Goal: Transaction & Acquisition: Purchase product/service

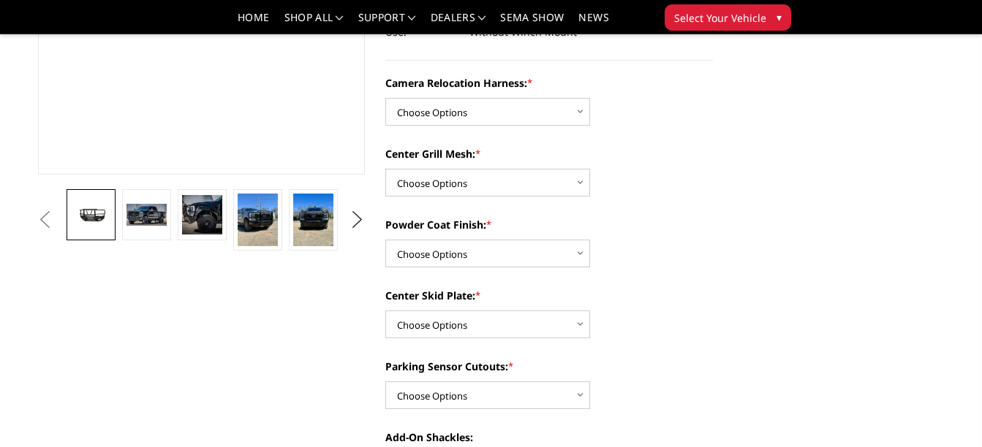
scroll to position [350, 0]
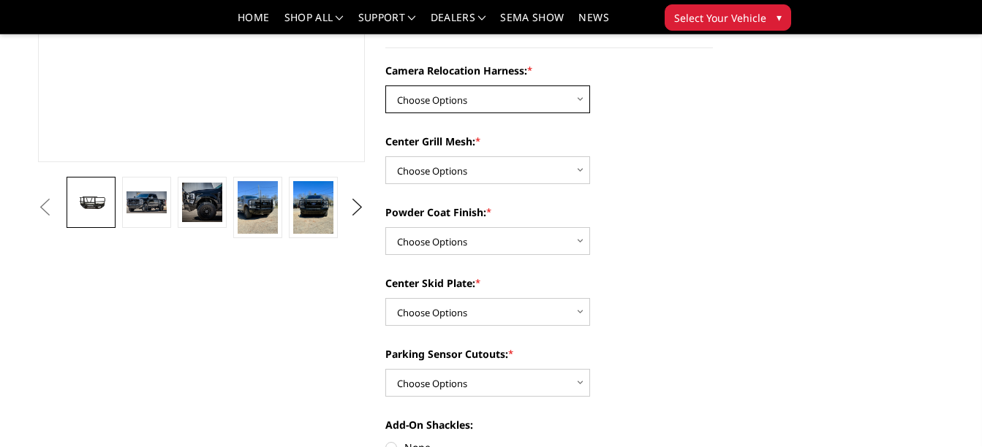
click at [584, 91] on select "Choose Options Without camera harness With camera harness" at bounding box center [487, 100] width 205 height 28
select select "3753"
click at [385, 86] on select "Choose Options Without camera harness With camera harness" at bounding box center [487, 100] width 205 height 28
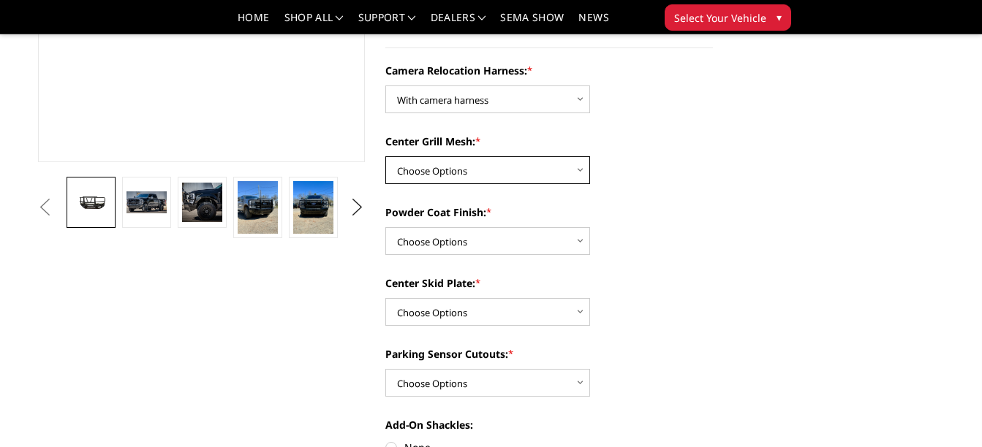
click at [574, 165] on select "Choose Options Without expanded metal With expanded metal" at bounding box center [487, 170] width 205 height 28
select select "3751"
click at [385, 156] on select "Choose Options Without expanded metal With expanded metal" at bounding box center [487, 170] width 205 height 28
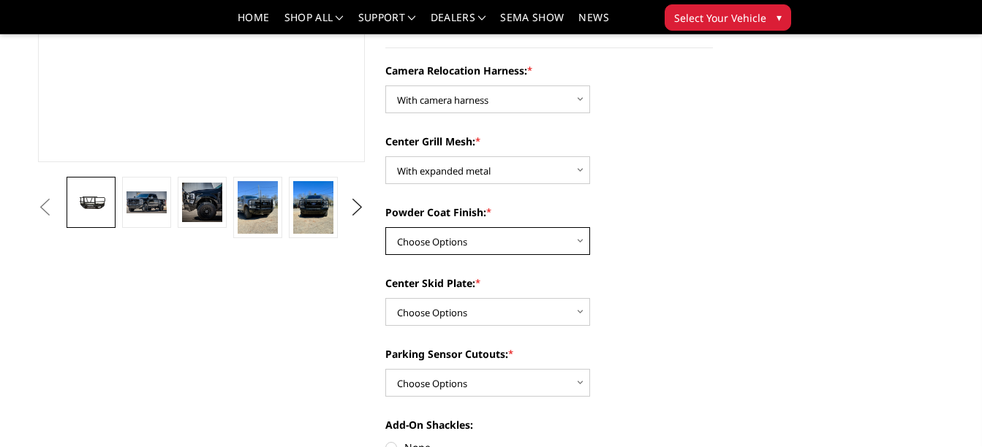
click at [569, 238] on select "Choose Options Textured Black Powder Coat Gloss Black Powder Coat Bare Metal" at bounding box center [487, 241] width 205 height 28
select select "3750"
click at [385, 227] on select "Choose Options Textured Black Powder Coat Gloss Black Powder Coat Bare Metal" at bounding box center [487, 241] width 205 height 28
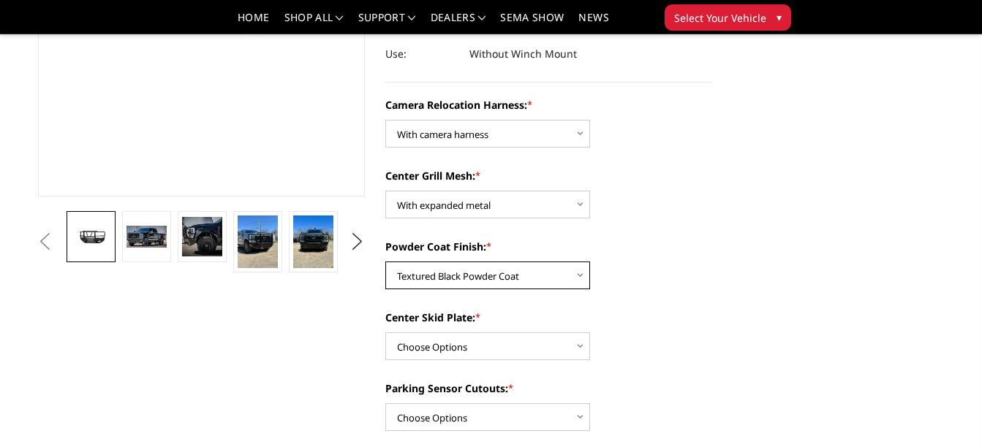
scroll to position [317, 0]
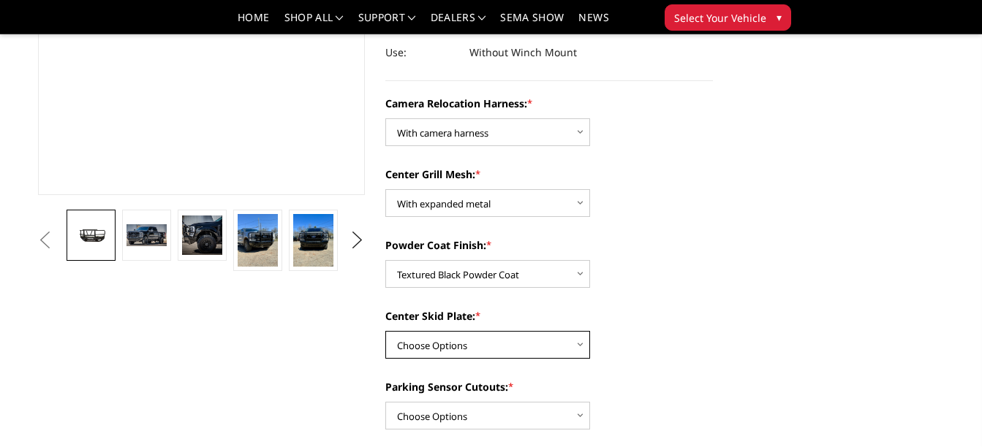
click at [575, 342] on select "Choose Options Winch Mount Skid Plate Standard Skid Plate (included) 2" Receive…" at bounding box center [487, 345] width 205 height 28
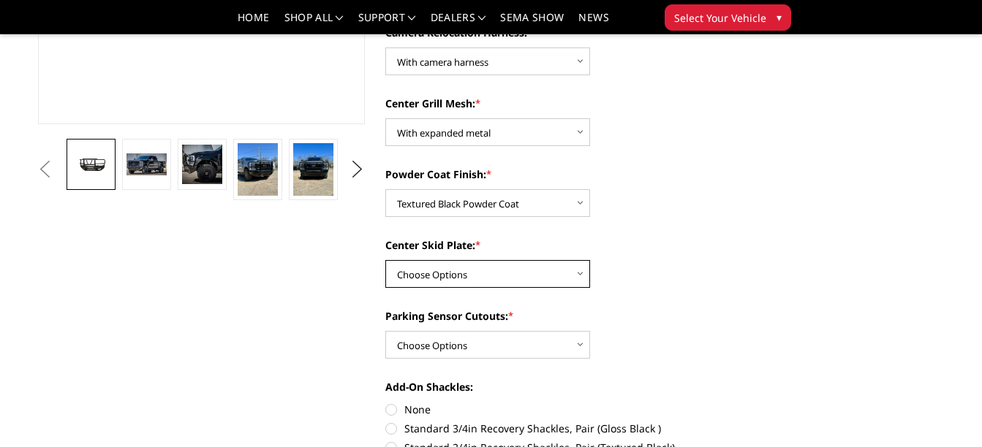
scroll to position [389, 0]
click at [580, 270] on select "Choose Options Winch Mount Skid Plate Standard Skid Plate (included) 2" Receive…" at bounding box center [487, 274] width 205 height 28
select select "3747"
click at [385, 260] on select "Choose Options Winch Mount Skid Plate Standard Skid Plate (included) 2" Receive…" at bounding box center [487, 274] width 205 height 28
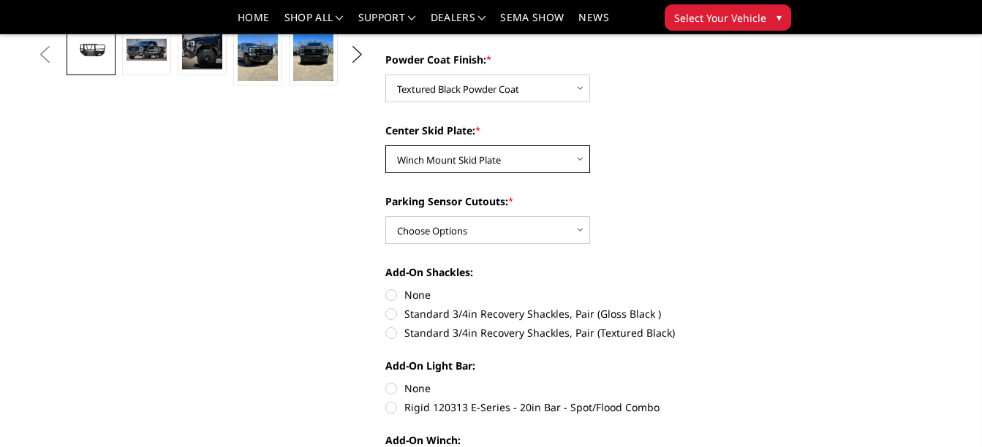
scroll to position [505, 0]
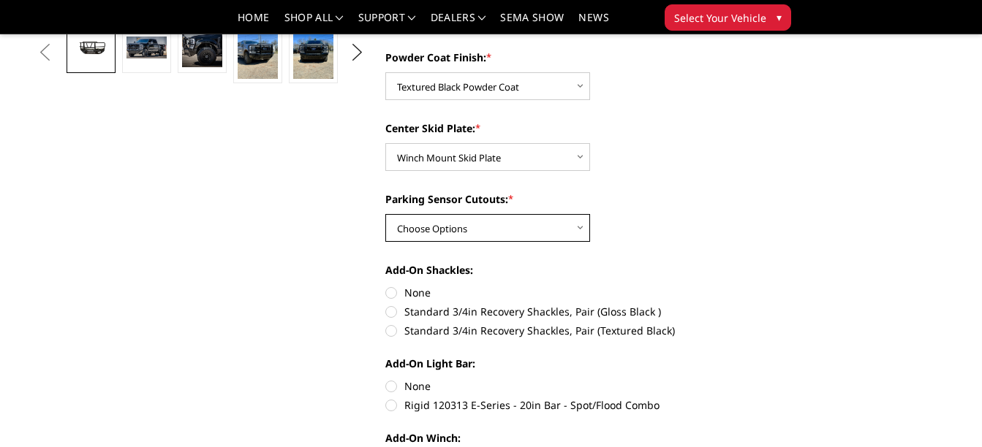
click at [580, 229] on select "Choose Options Yes - With Parking Sensor Cutouts" at bounding box center [487, 228] width 205 height 28
select select "3744"
click at [385, 214] on select "Choose Options Yes - With Parking Sensor Cutouts" at bounding box center [487, 228] width 205 height 28
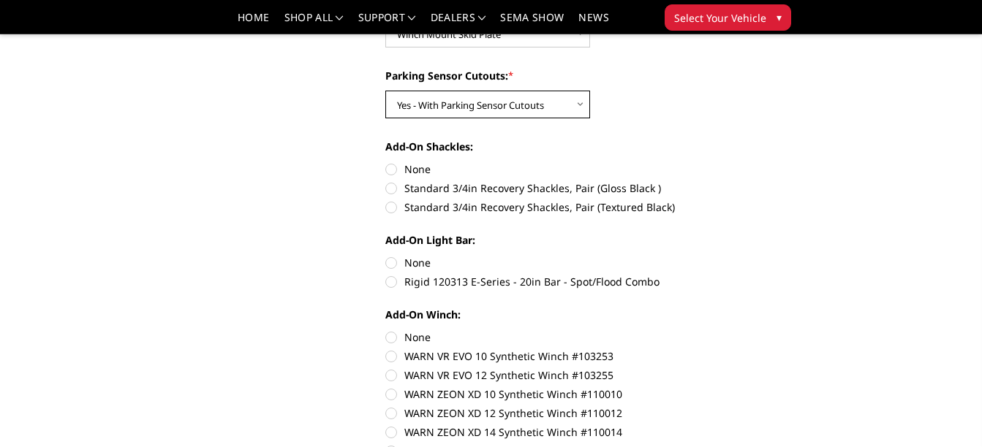
scroll to position [628, 0]
click at [393, 206] on label "Standard 3/4in Recovery Shackles, Pair (Textured Black)" at bounding box center [549, 207] width 328 height 15
click at [713, 182] on input "Standard 3/4in Recovery Shackles, Pair (Textured Black)" at bounding box center [713, 181] width 1 height 1
radio input "true"
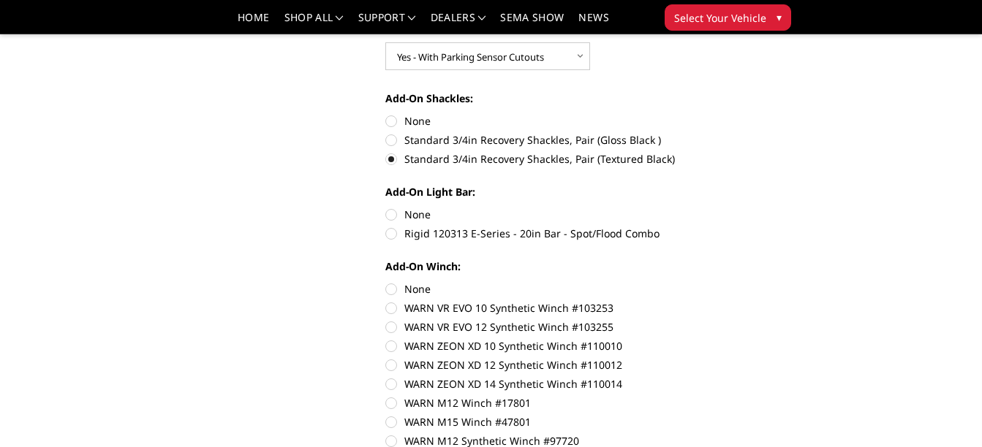
scroll to position [678, 0]
click at [391, 232] on label "Rigid 120313 E-Series - 20in Bar - Spot/Flood Combo" at bounding box center [549, 232] width 328 height 15
click at [713, 207] on input "Rigid 120313 E-Series - 20in Bar - Spot/Flood Combo" at bounding box center [713, 206] width 1 height 1
radio input "true"
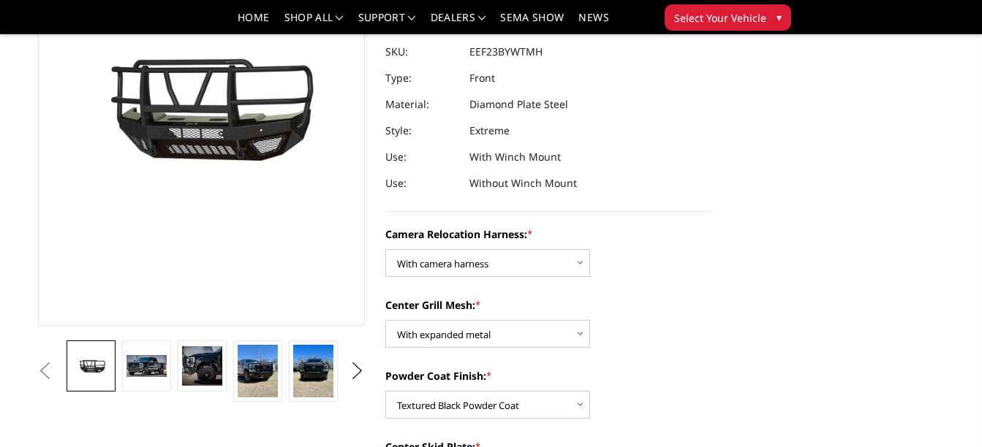
scroll to position [200, 0]
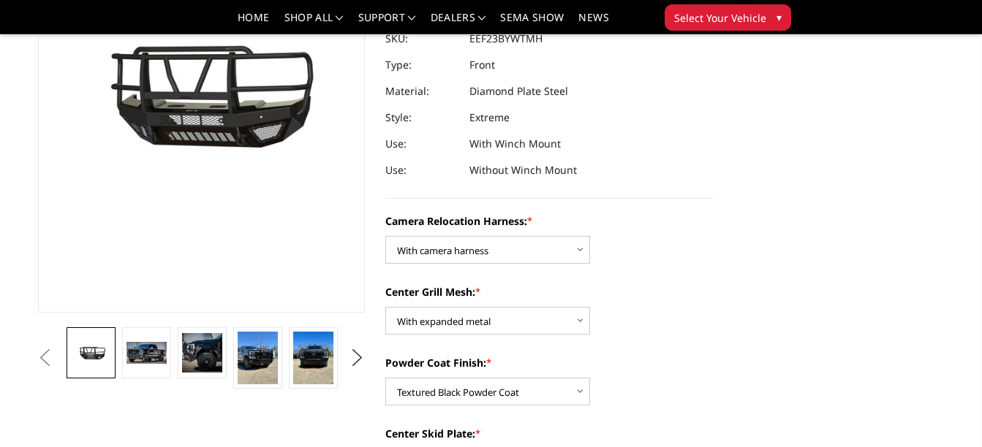
click at [143, 325] on section "Previous" at bounding box center [202, 131] width 348 height 515
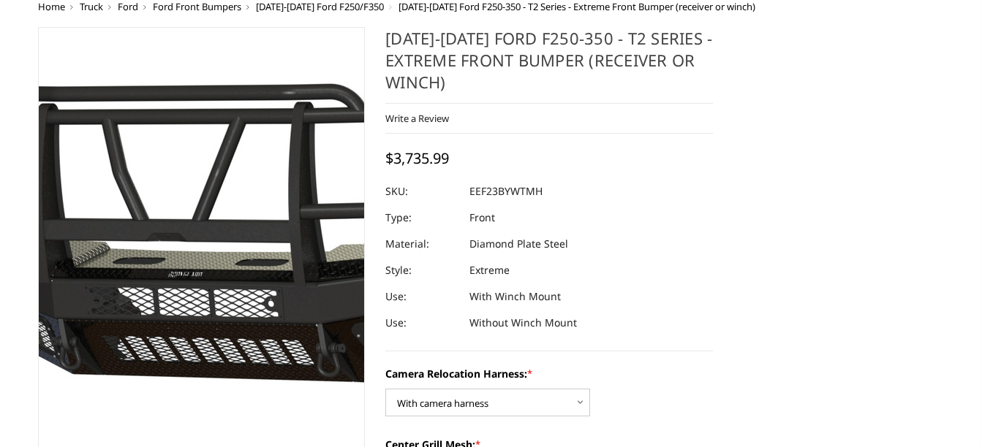
scroll to position [0, 0]
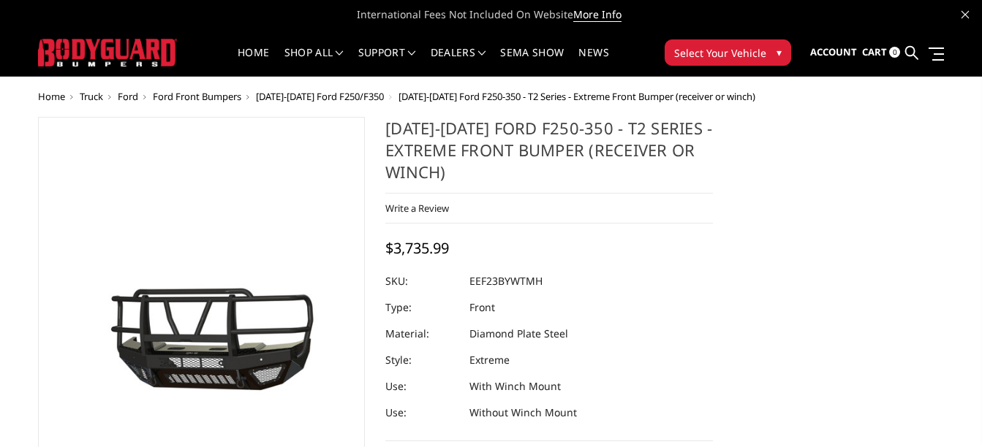
click at [216, 96] on span "Ford Front Bumpers" at bounding box center [197, 96] width 88 height 13
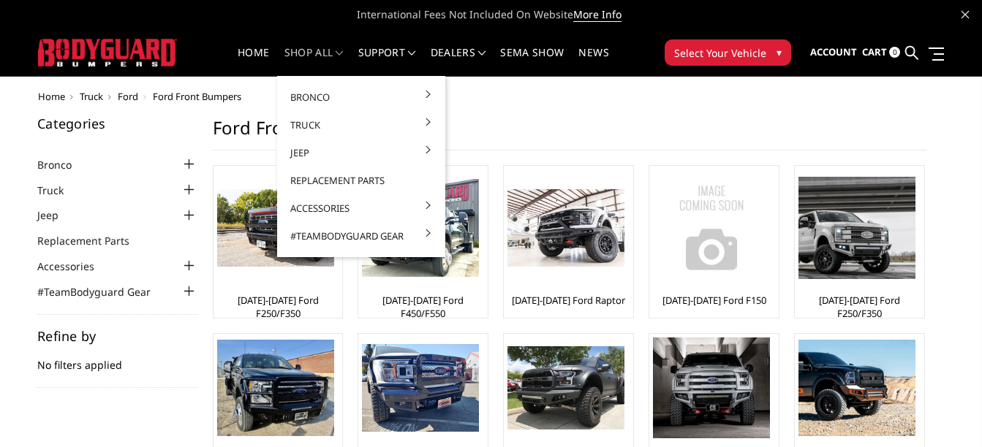
click at [338, 52] on span at bounding box center [339, 53] width 7 height 7
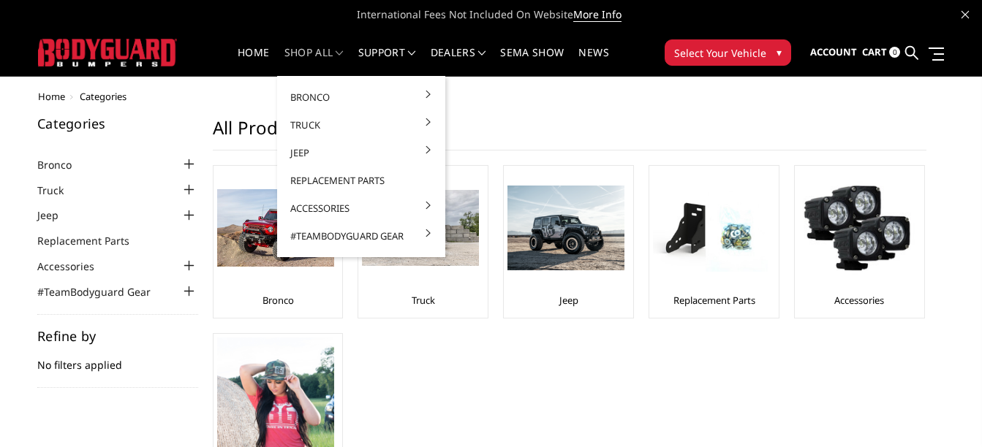
click at [326, 63] on link "shop all" at bounding box center [313, 62] width 59 height 29
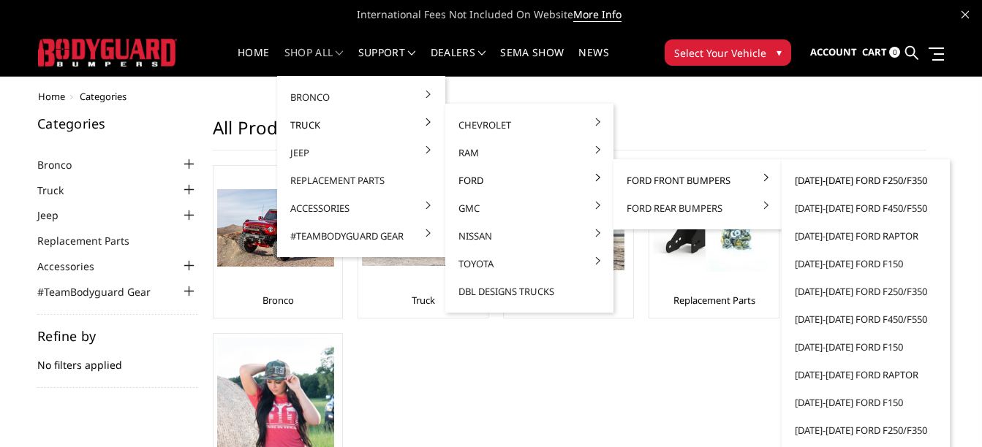
click at [842, 179] on link "[DATE]-[DATE] Ford F250/F350" at bounding box center [865, 181] width 156 height 28
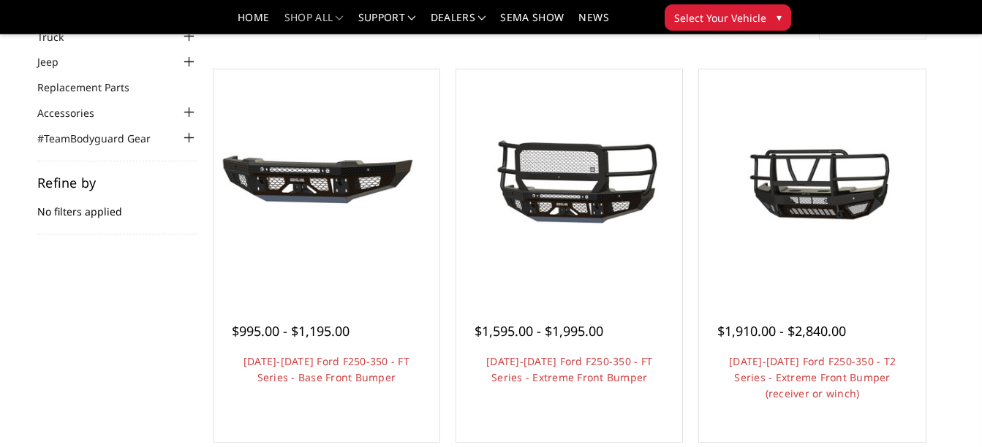
scroll to position [109, 0]
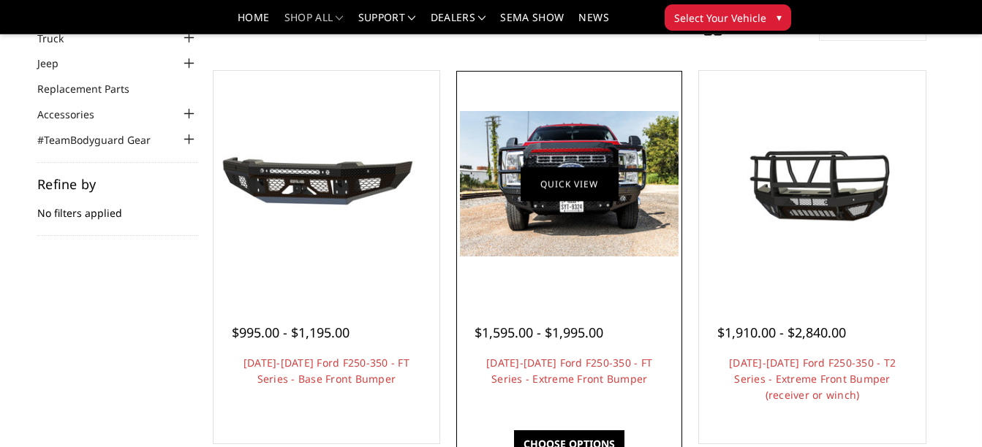
click at [586, 183] on link "Quick view" at bounding box center [570, 184] width 98 height 34
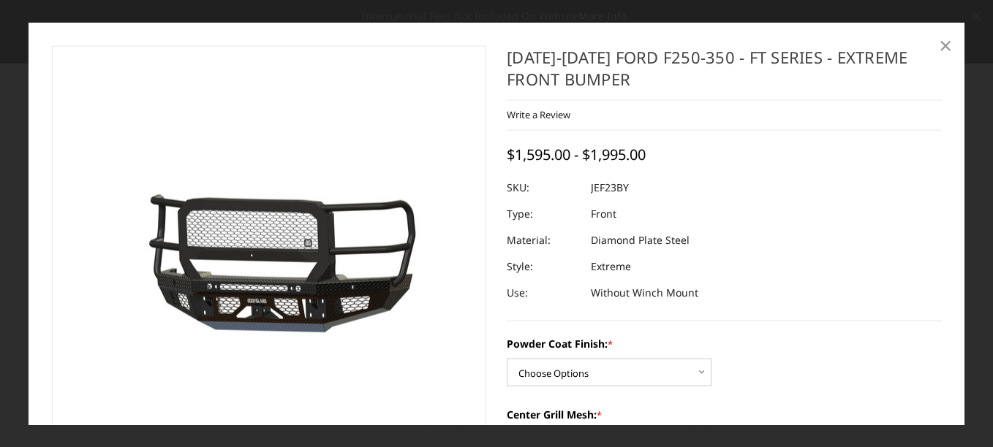
click at [950, 38] on span "×" at bounding box center [945, 44] width 13 height 31
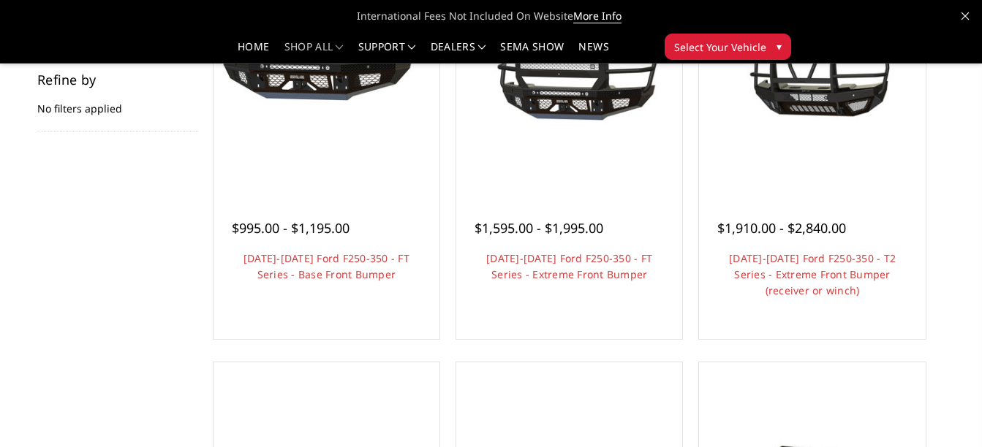
scroll to position [214, 0]
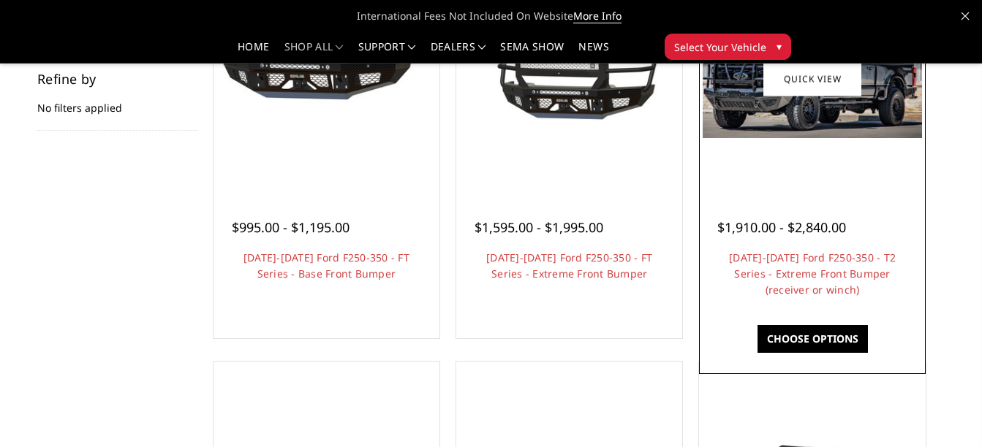
click at [831, 120] on img at bounding box center [812, 79] width 219 height 118
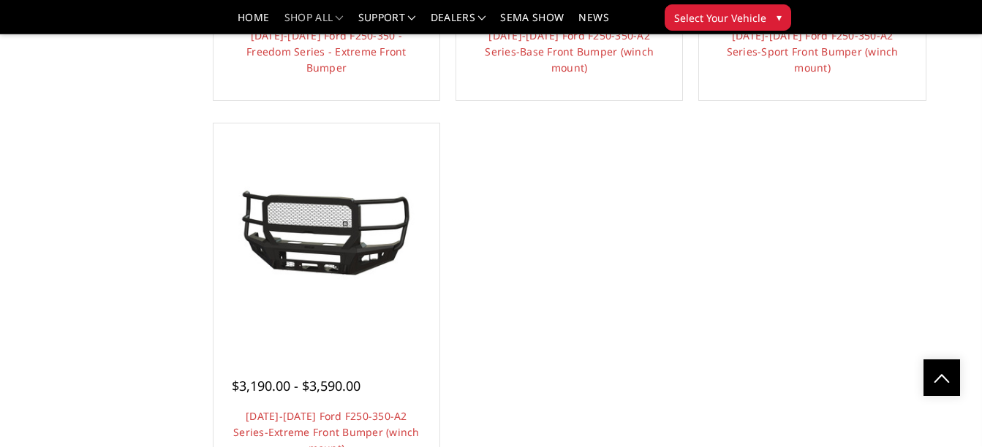
scroll to position [1230, 0]
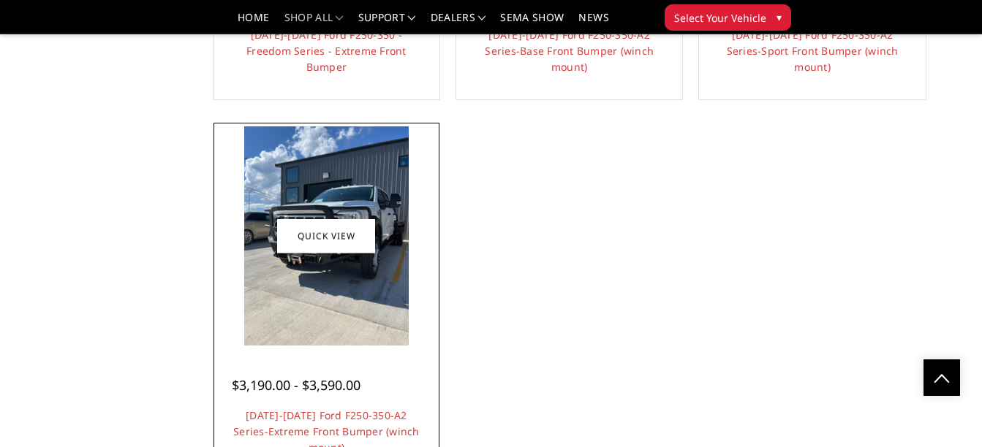
click at [336, 311] on img at bounding box center [326, 235] width 164 height 219
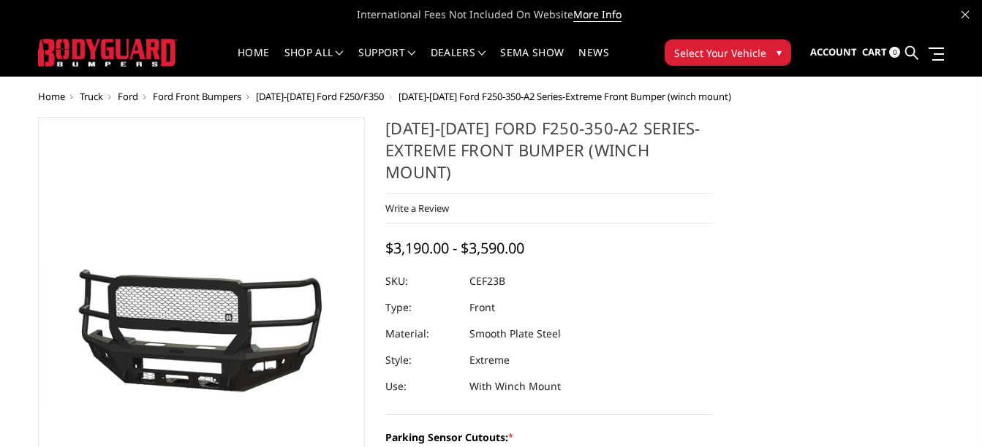
click at [227, 317] on img at bounding box center [154, 336] width 936 height 429
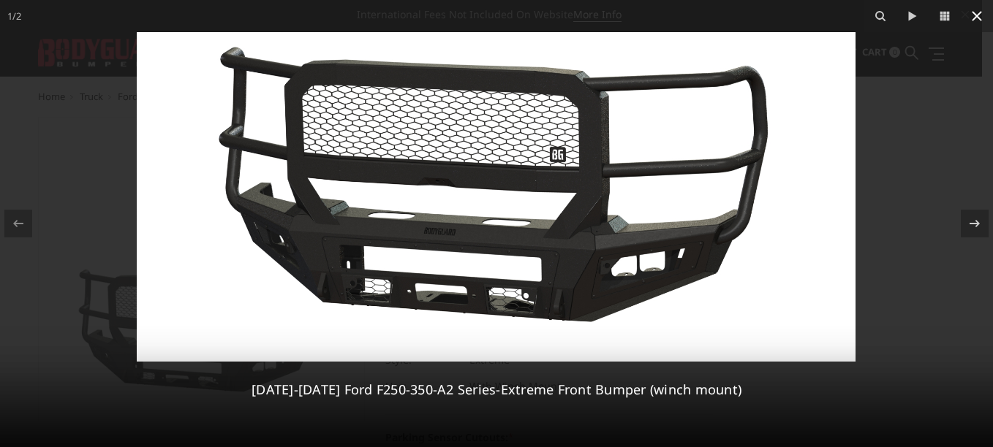
click at [978, 18] on icon at bounding box center [977, 16] width 10 height 10
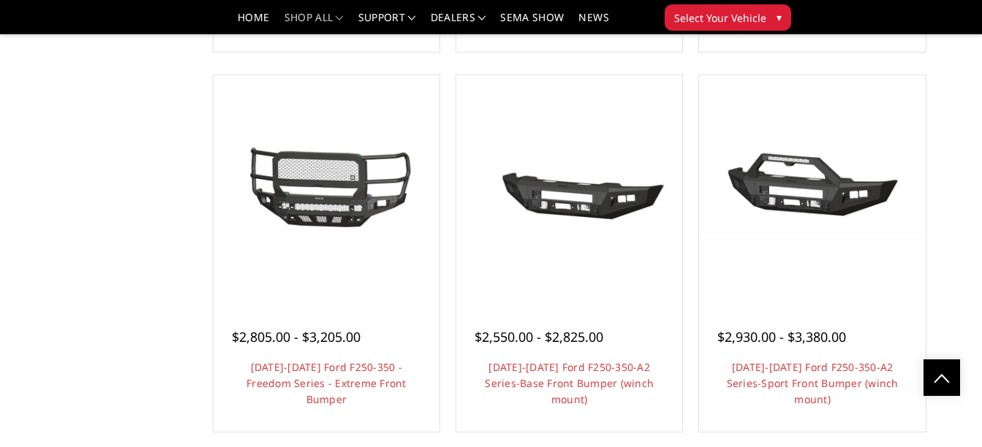
scroll to position [894, 0]
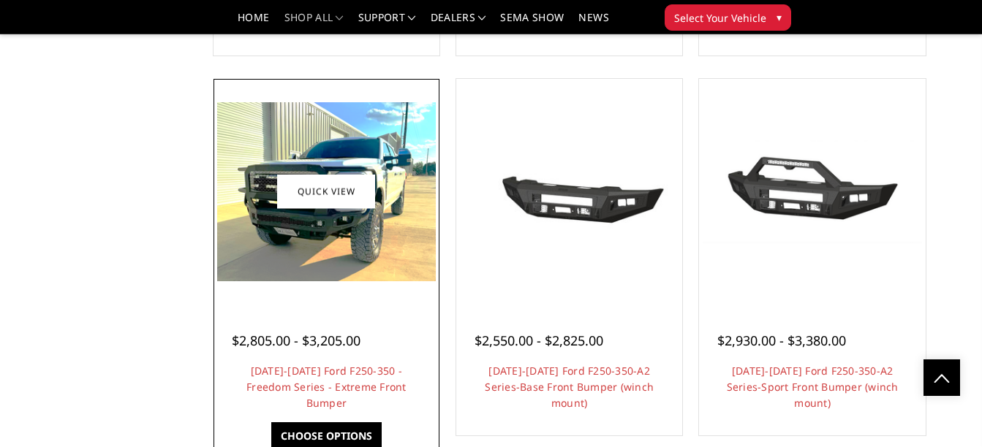
click at [303, 237] on img at bounding box center [326, 191] width 219 height 178
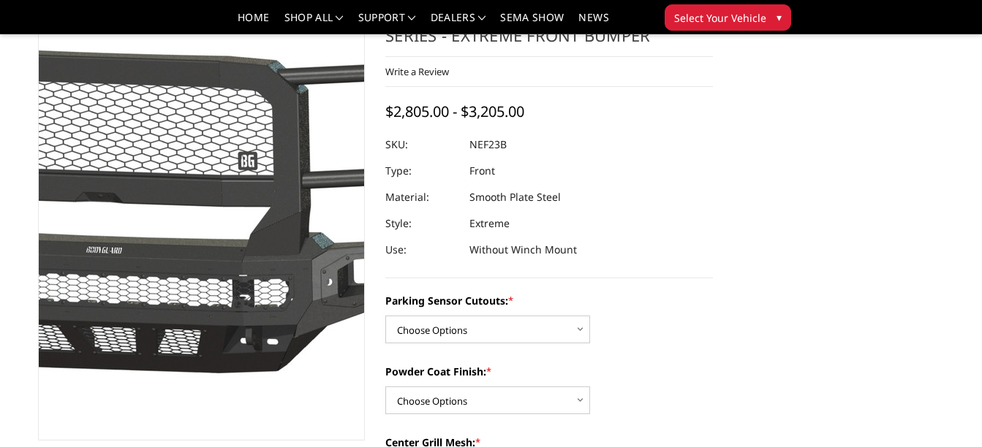
scroll to position [72, 0]
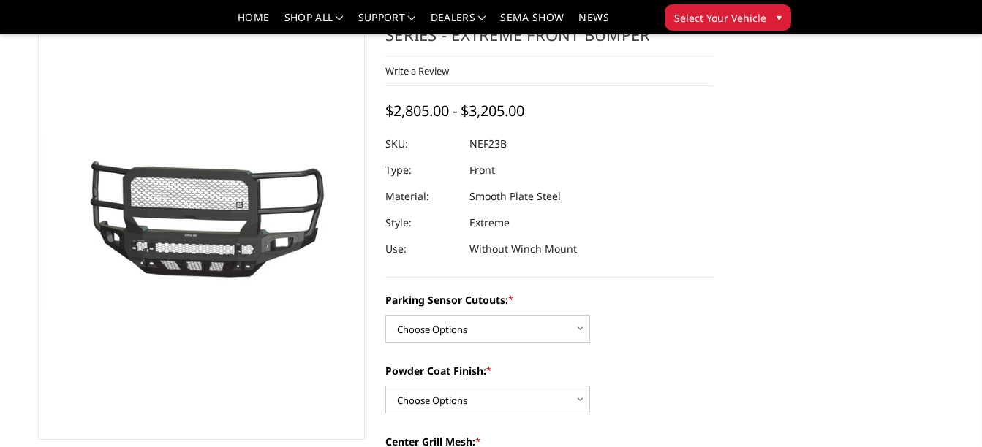
click at [554, 145] on div at bounding box center [549, 144] width 328 height 26
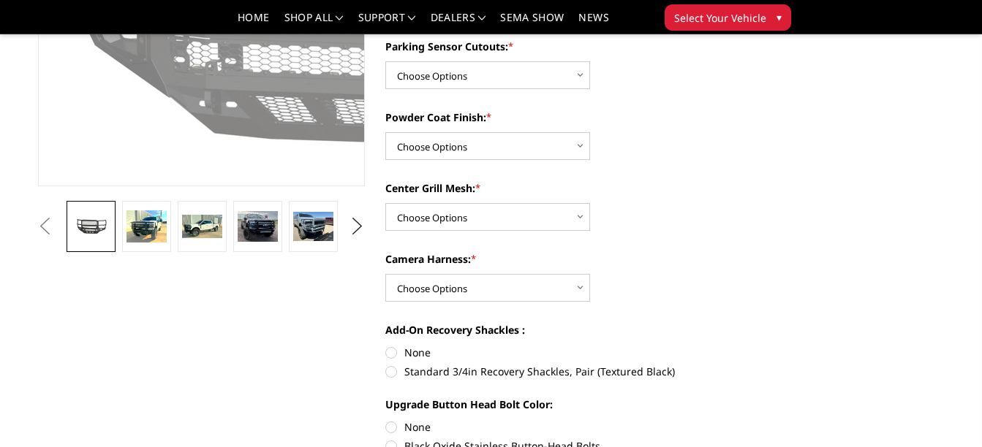
scroll to position [342, 0]
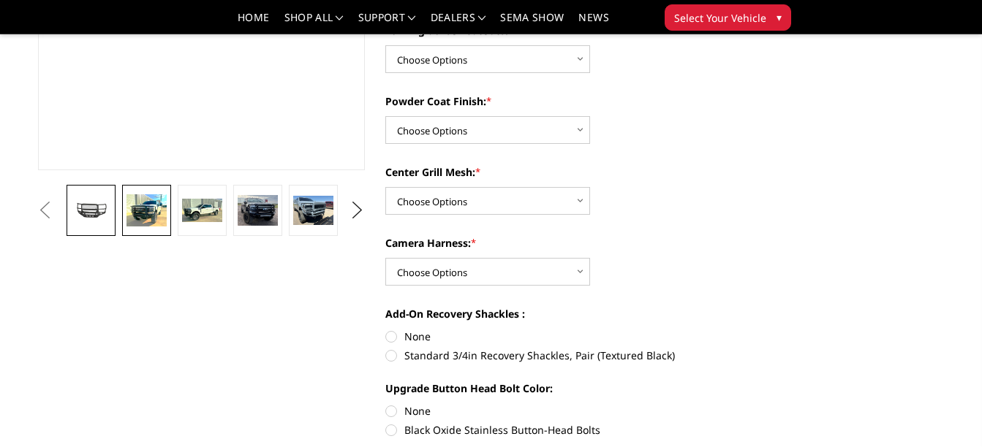
click at [149, 194] on img at bounding box center [145, 210] width 39 height 32
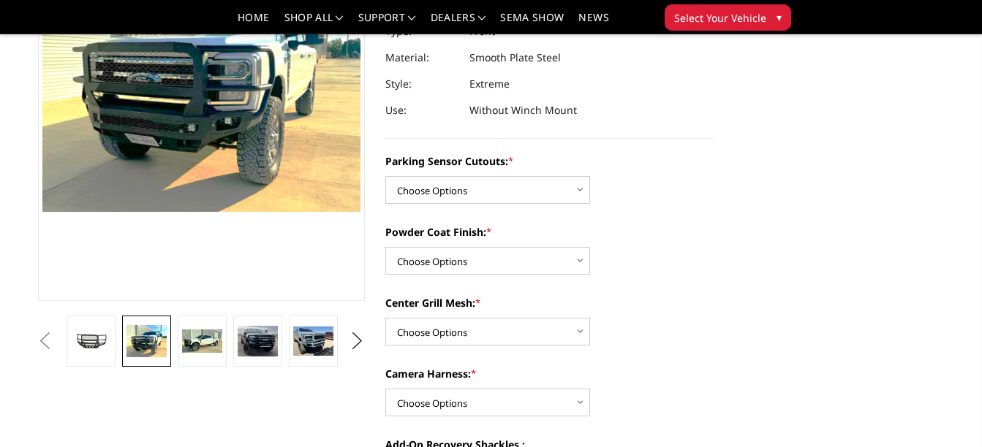
scroll to position [213, 0]
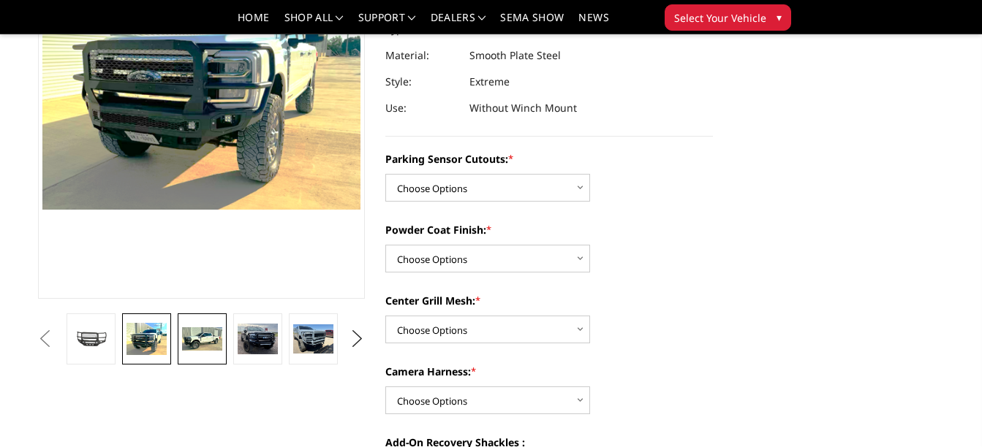
click at [204, 347] on img at bounding box center [201, 339] width 39 height 23
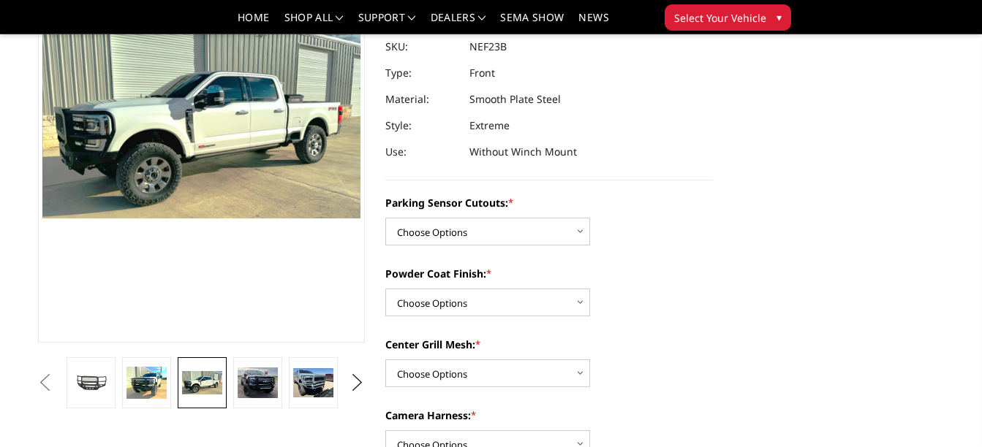
scroll to position [169, 0]
click at [256, 392] on img at bounding box center [257, 383] width 39 height 31
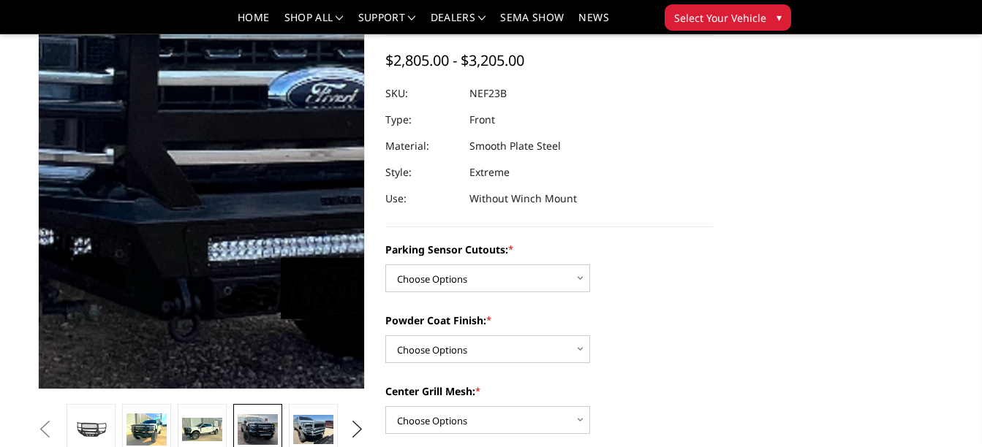
scroll to position [122, 0]
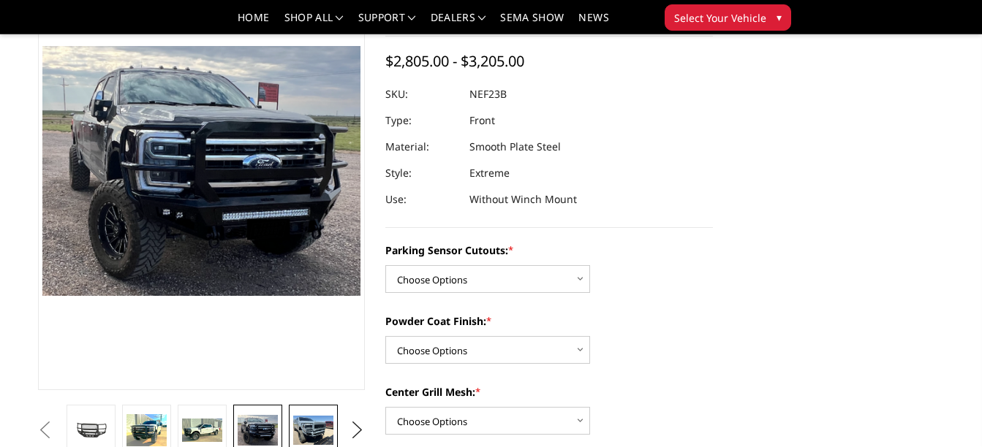
click at [316, 428] on img at bounding box center [312, 431] width 39 height 30
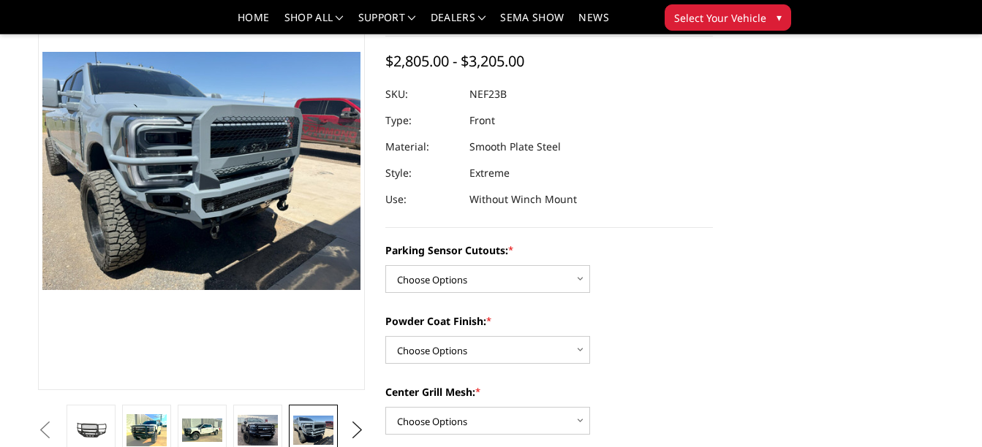
scroll to position [128, 0]
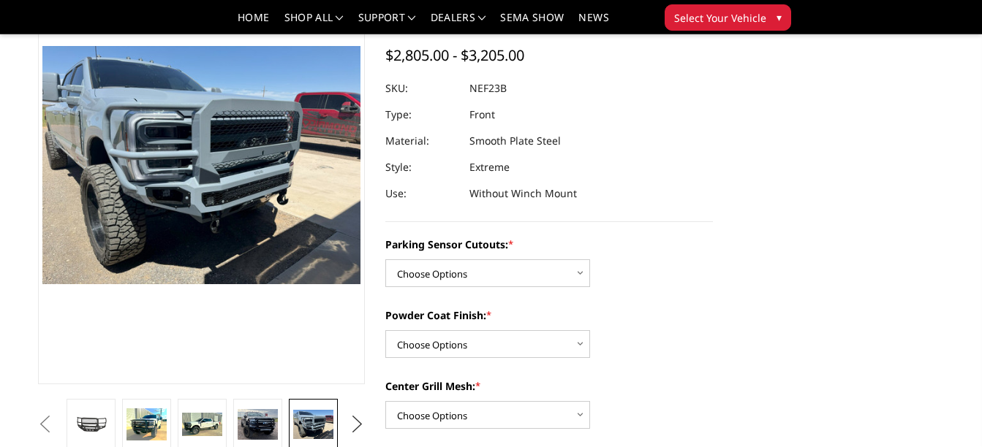
click at [366, 417] on button "Next" at bounding box center [358, 425] width 22 height 22
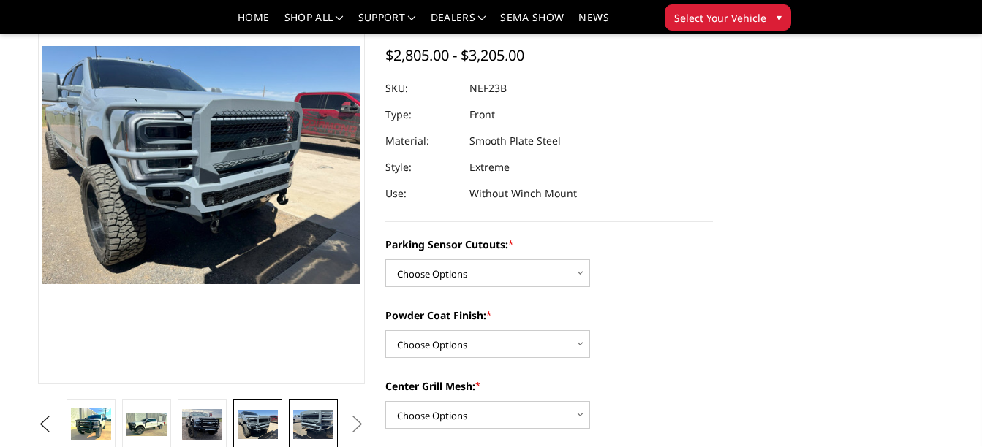
click at [304, 417] on img at bounding box center [312, 425] width 39 height 30
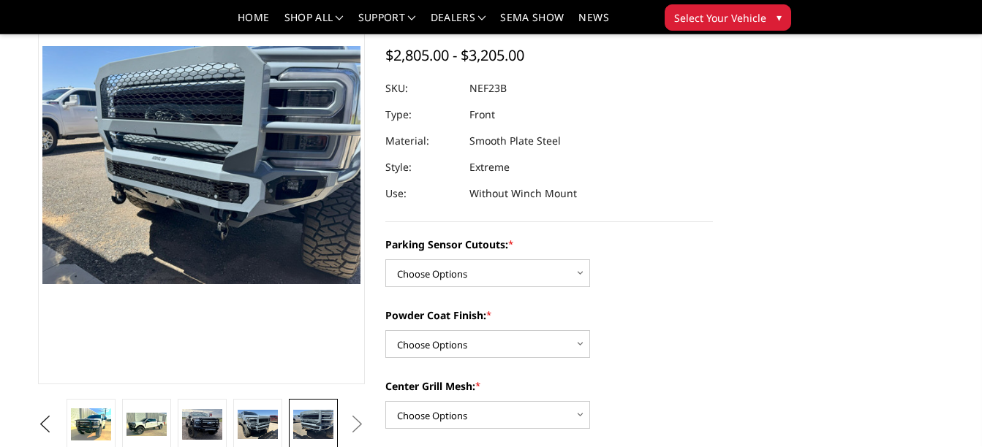
click at [356, 425] on button "Next" at bounding box center [358, 425] width 22 height 22
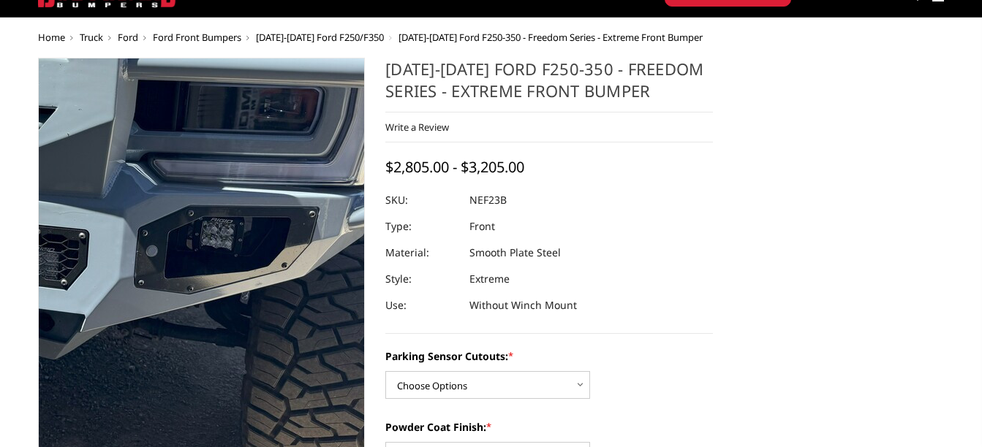
scroll to position [0, 0]
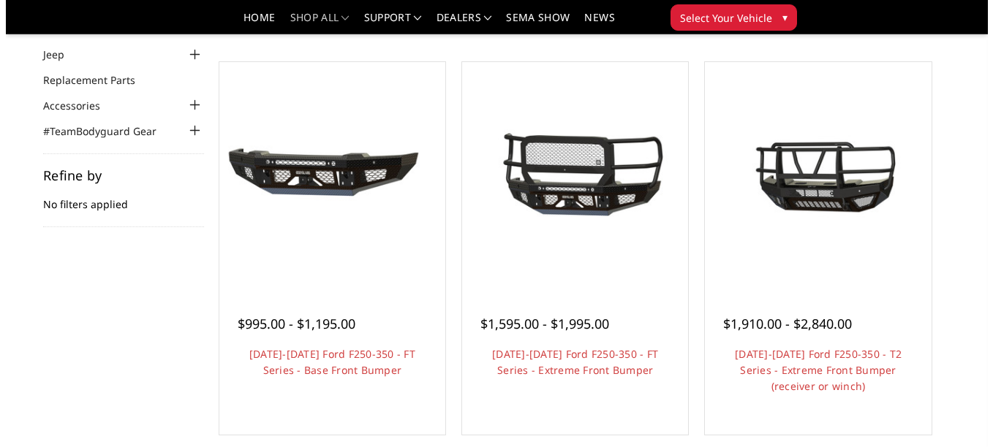
scroll to position [117, 0]
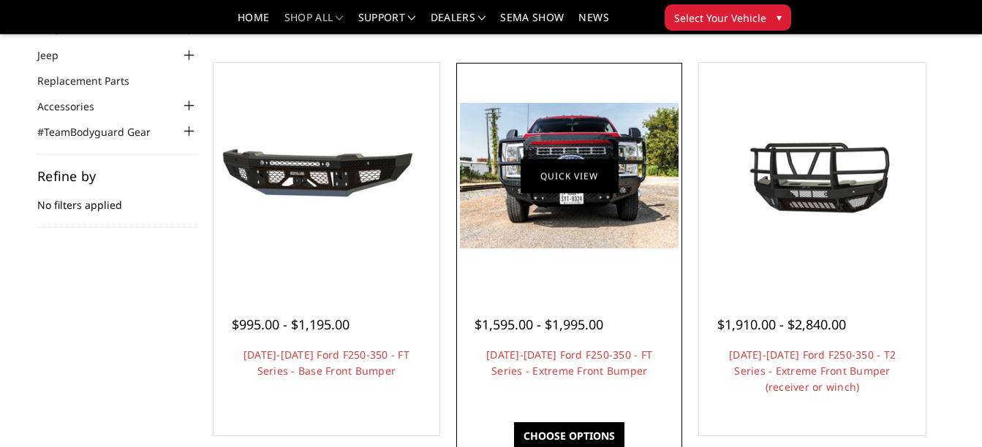
click at [594, 188] on link "Quick view" at bounding box center [570, 176] width 98 height 34
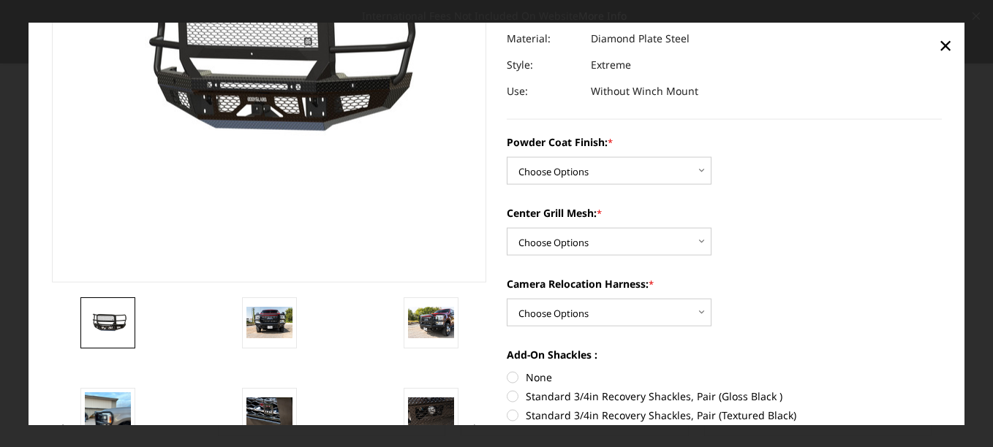
scroll to position [205, 0]
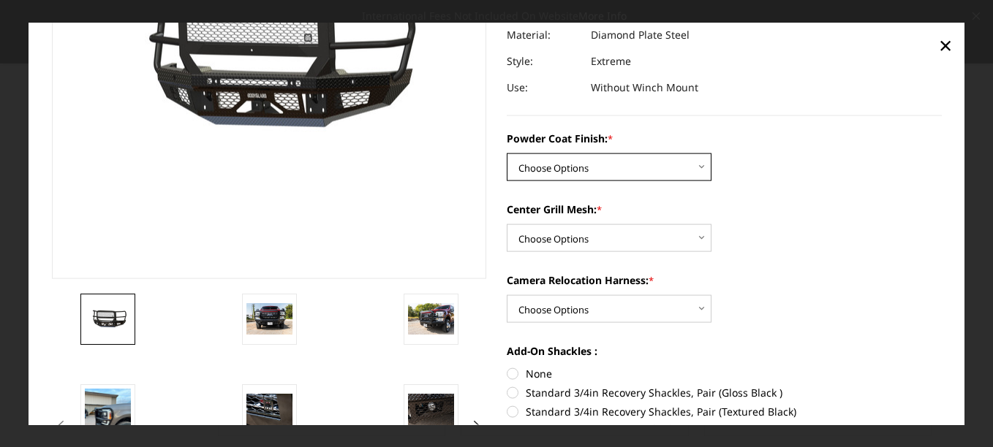
click at [701, 173] on select "Choose Options Bare Metal Gloss Black Powder Coat Textured Black Powder Coat" at bounding box center [609, 168] width 205 height 28
select select "3264"
click at [507, 154] on select "Choose Options Bare Metal Gloss Black Powder Coat Textured Black Powder Coat" at bounding box center [609, 168] width 205 height 28
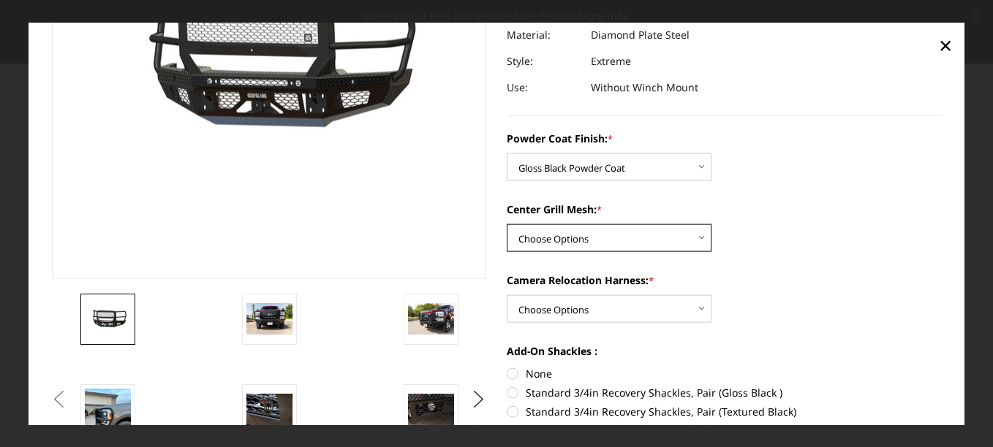
click at [674, 234] on select "Choose Options WITH Expanded Metal in Center Grill WITHOUT Expanded Metal in Ce…" at bounding box center [609, 238] width 205 height 28
select select "3266"
click at [507, 224] on select "Choose Options WITH Expanded Metal in Center Grill WITHOUT Expanded Metal in Ce…" at bounding box center [609, 238] width 205 height 28
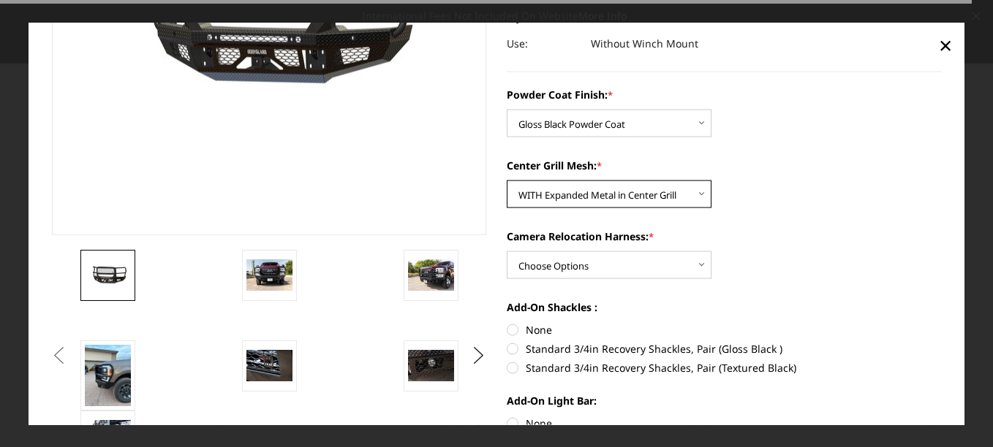
scroll to position [250, 0]
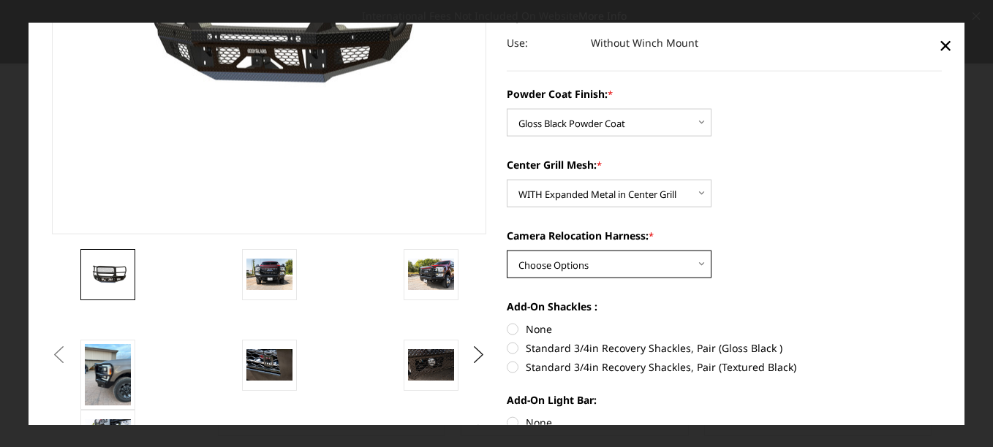
click at [688, 266] on select "Choose Options WITH Camera Relocation Harness WITHOUT Camera Relocation Harness" at bounding box center [609, 265] width 205 height 28
select select "3268"
click at [507, 251] on select "Choose Options WITH Camera Relocation Harness WITHOUT Camera Relocation Harness" at bounding box center [609, 265] width 205 height 28
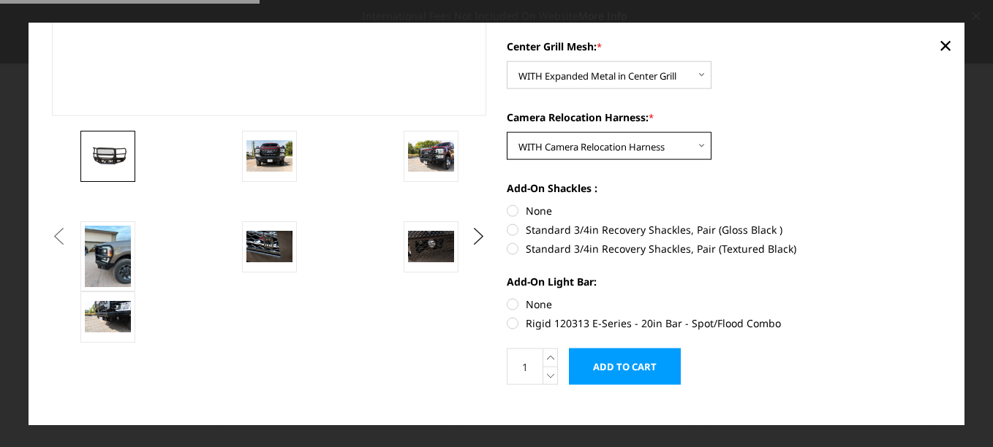
scroll to position [369, 0]
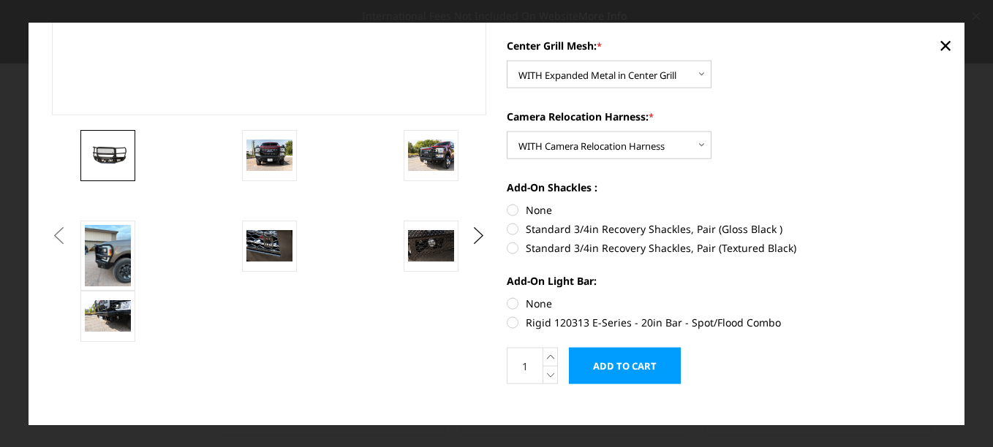
click at [507, 247] on label "Standard 3/4in Recovery Shackles, Pair (Textured Black)" at bounding box center [724, 248] width 435 height 15
click at [942, 222] on input "Standard 3/4in Recovery Shackles, Pair (Textured Black)" at bounding box center [942, 222] width 1 height 1
radio input "true"
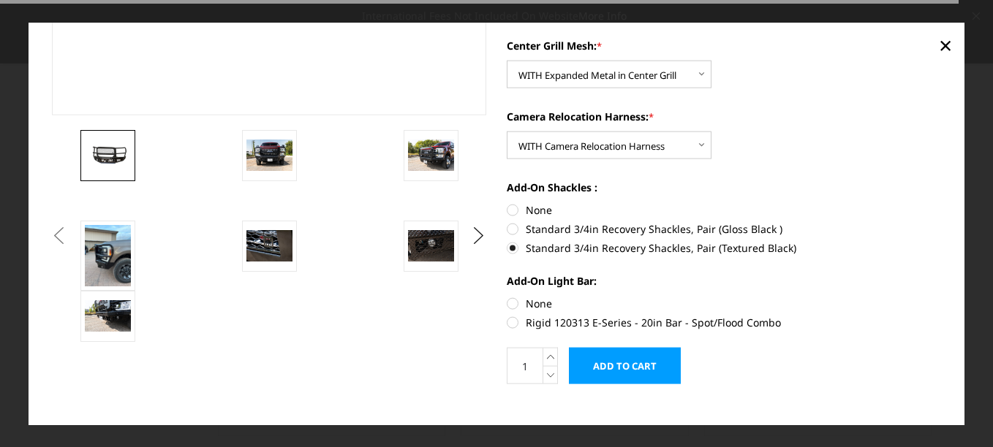
scroll to position [387, 0]
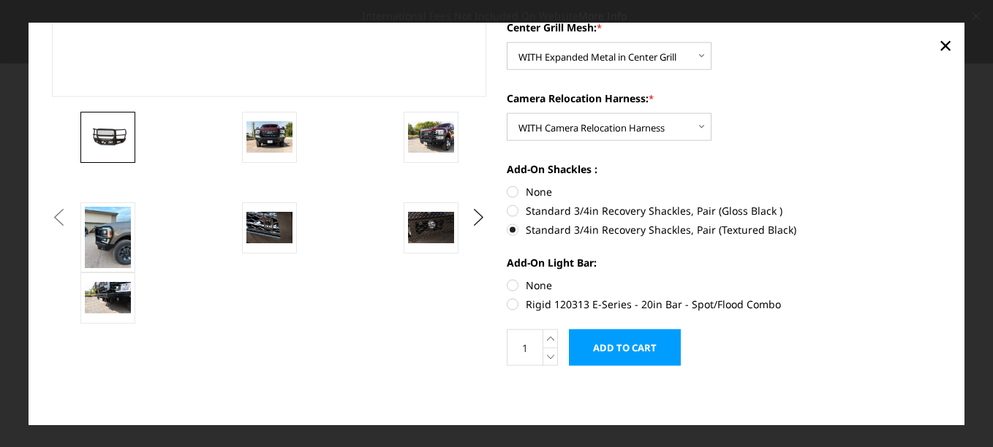
click at [508, 303] on label "Rigid 120313 E-Series - 20in Bar - Spot/Flood Combo" at bounding box center [724, 304] width 435 height 15
click at [942, 279] on input "Rigid 120313 E-Series - 20in Bar - Spot/Flood Combo" at bounding box center [942, 278] width 1 height 1
radio input "true"
click at [628, 349] on input "Add to Cart" at bounding box center [625, 348] width 112 height 37
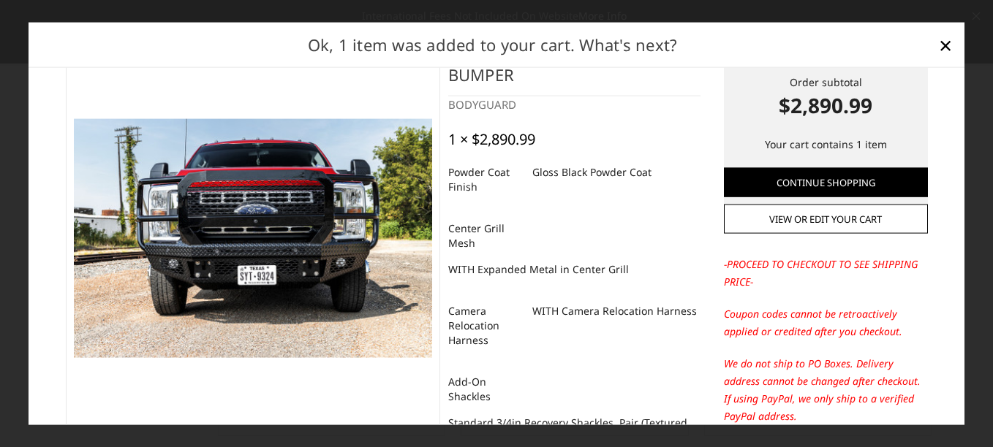
scroll to position [0, 0]
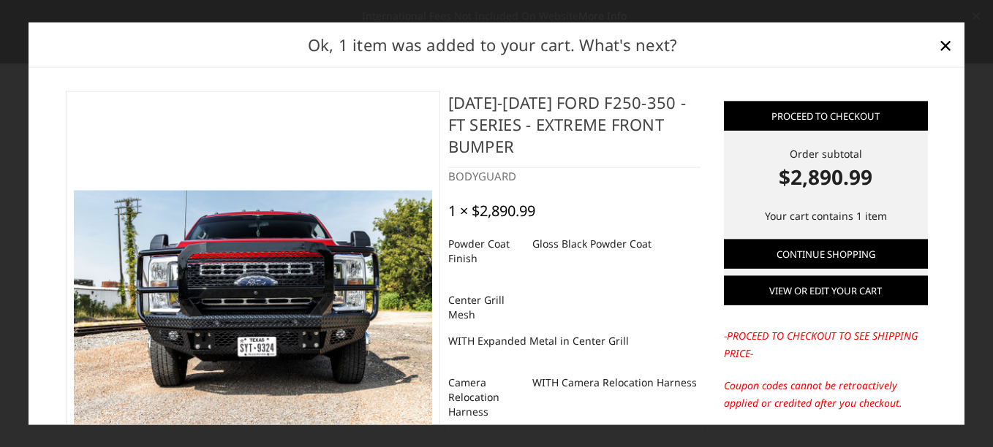
click at [809, 299] on link "View or edit your cart" at bounding box center [826, 290] width 204 height 29
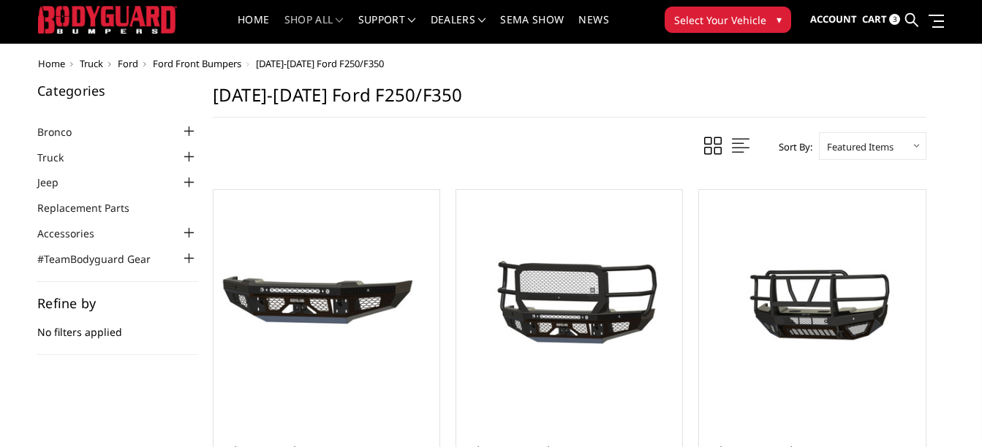
scroll to position [31, 0]
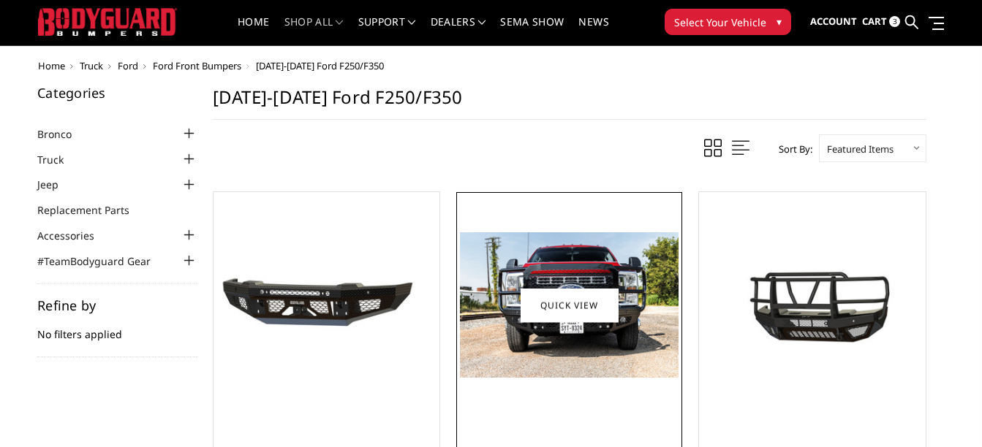
click at [613, 338] on img at bounding box center [569, 304] width 219 height 145
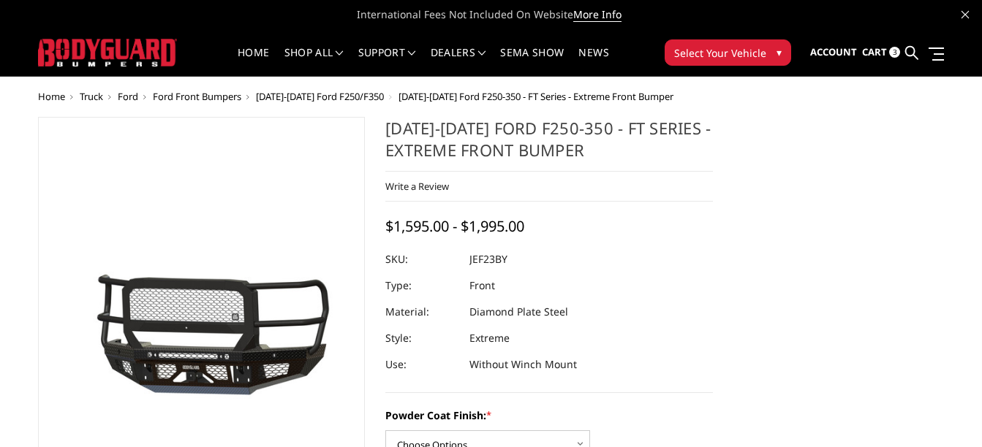
click at [135, 94] on span "Ford" at bounding box center [128, 96] width 20 height 13
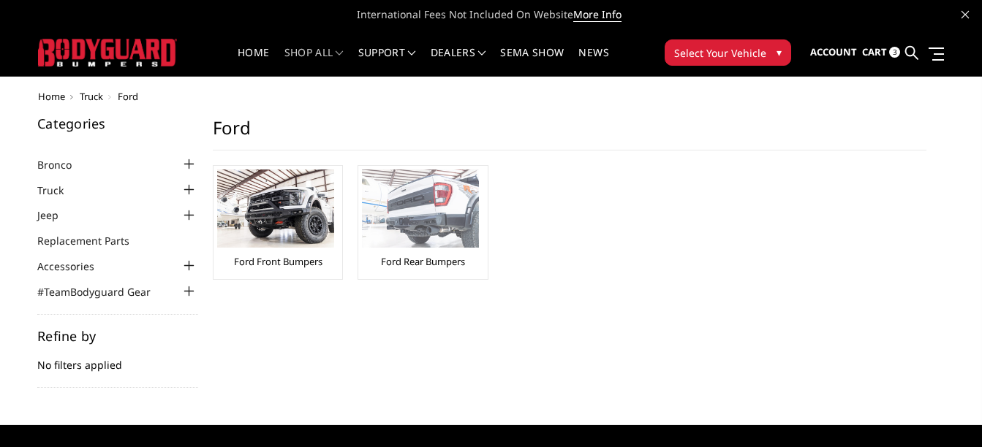
click at [410, 216] on img at bounding box center [420, 209] width 117 height 78
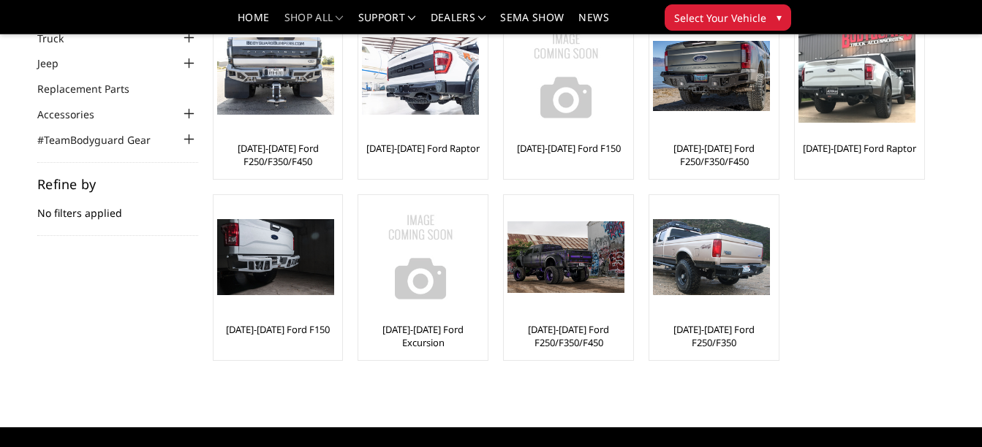
scroll to position [57, 0]
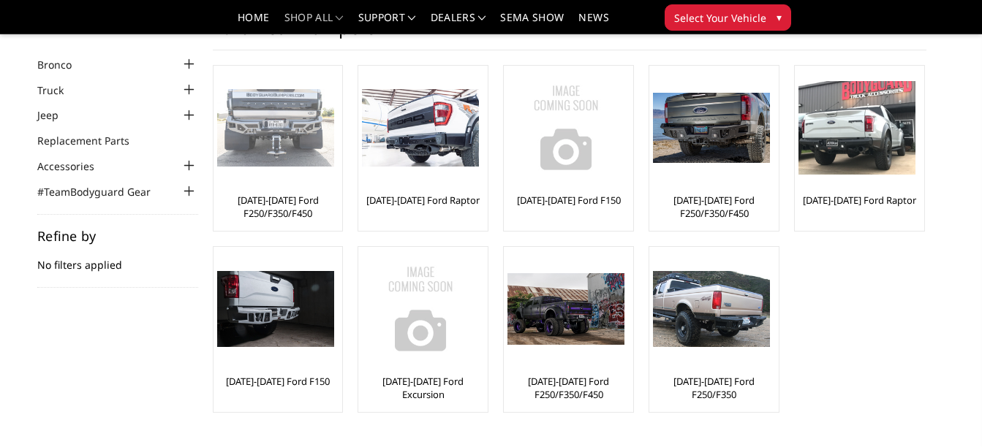
click at [223, 128] on img at bounding box center [275, 128] width 117 height 78
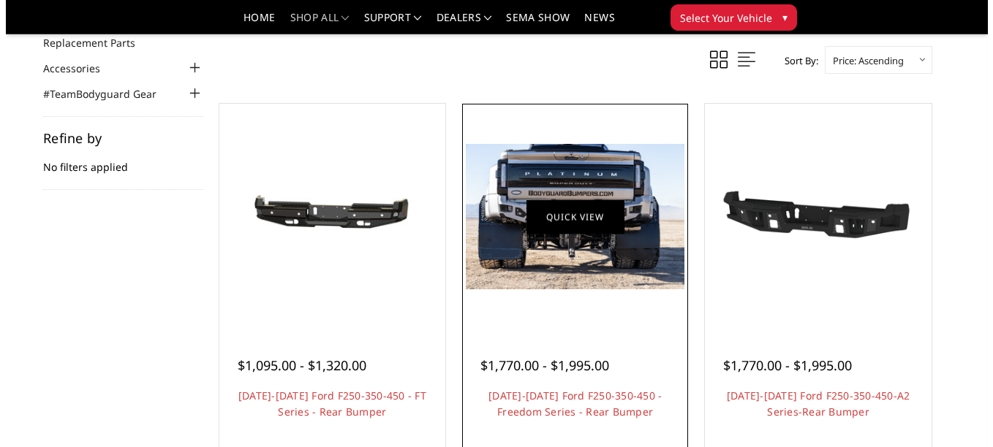
scroll to position [154, 0]
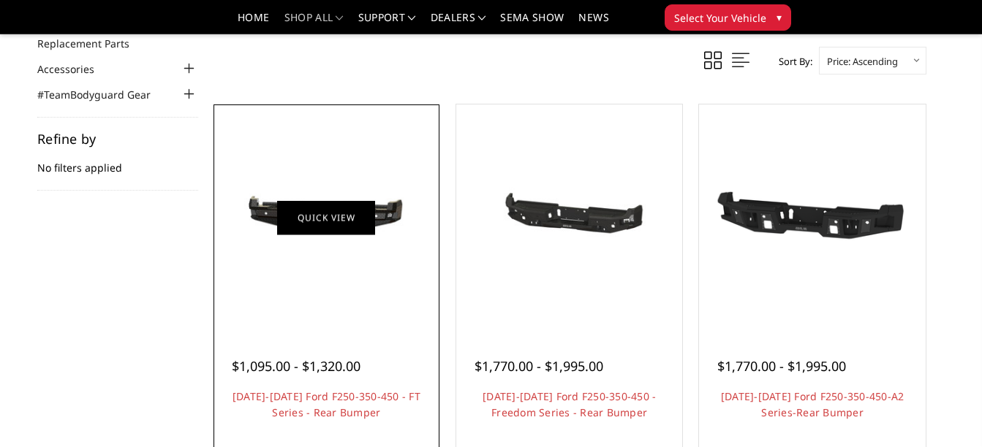
click at [303, 218] on link "Quick view" at bounding box center [326, 217] width 98 height 34
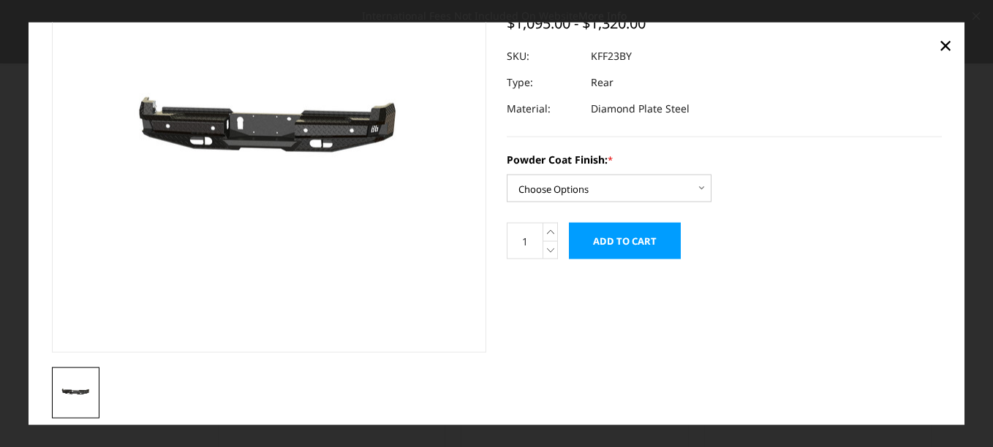
scroll to position [134, 0]
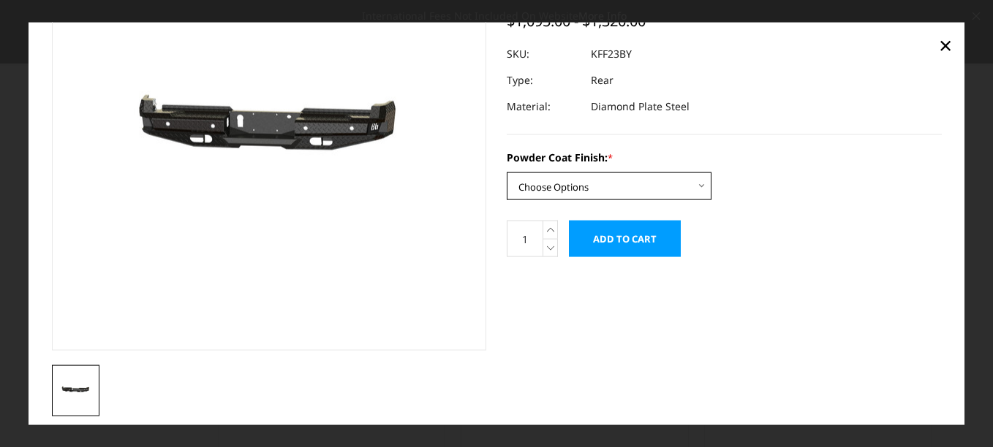
click at [685, 196] on select "Choose Options Bare Metal Gloss Black Powder Coat Textured Black Powder Coat" at bounding box center [609, 187] width 205 height 28
select select "3421"
click at [507, 173] on select "Choose Options Bare Metal Gloss Black Powder Coat Textured Black Powder Coat" at bounding box center [609, 187] width 205 height 28
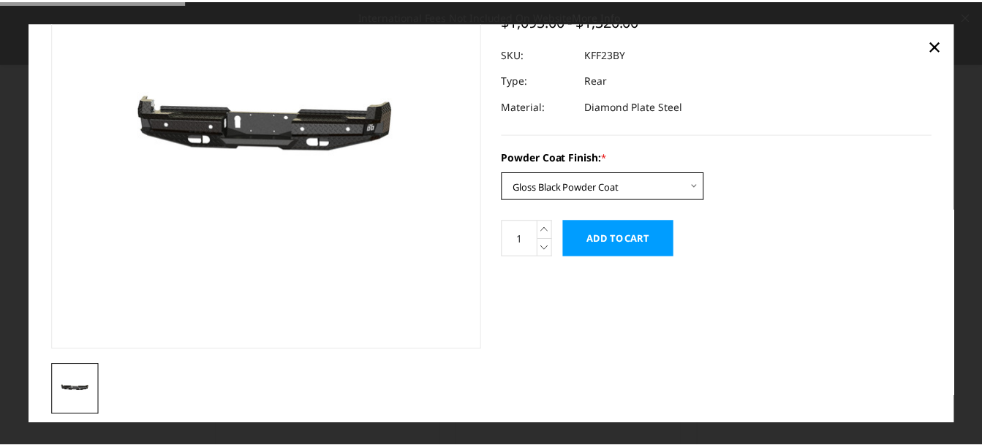
scroll to position [148, 0]
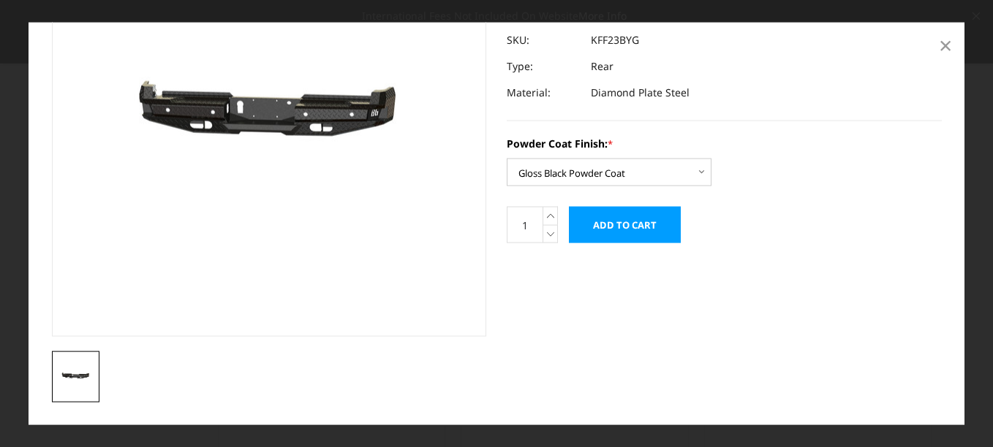
click at [945, 45] on span "×" at bounding box center [945, 44] width 13 height 31
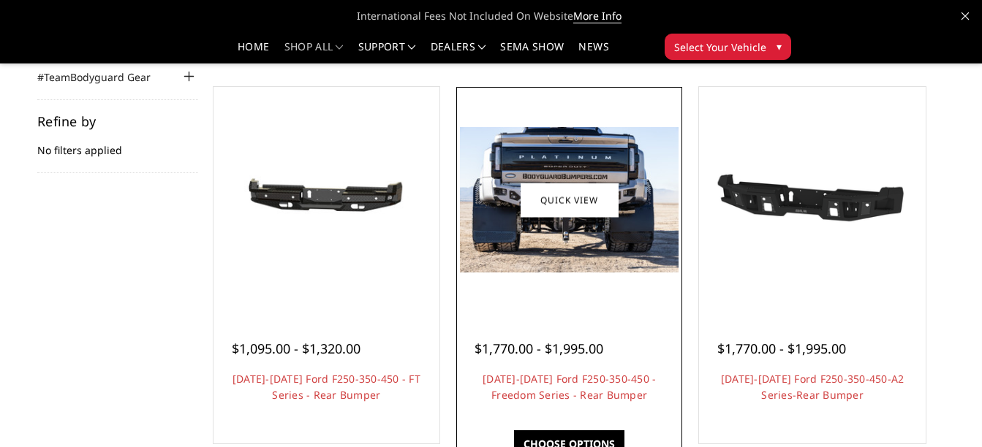
scroll to position [171, 0]
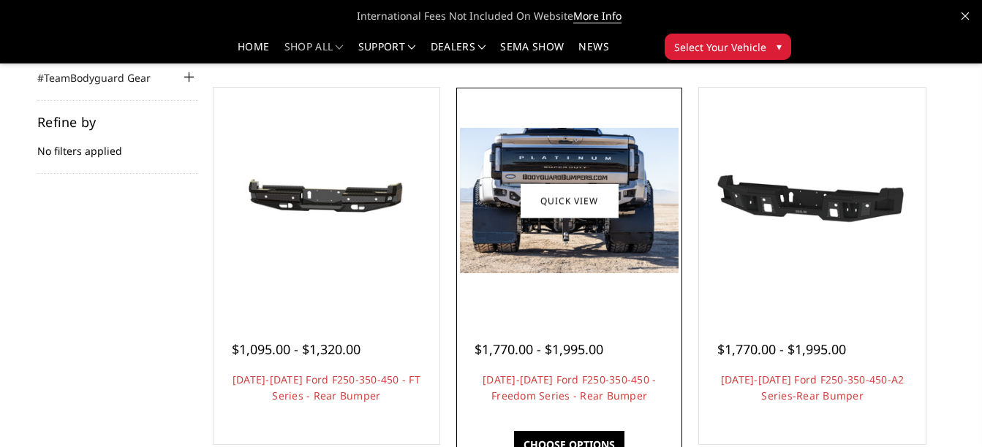
click at [617, 255] on img at bounding box center [569, 200] width 219 height 145
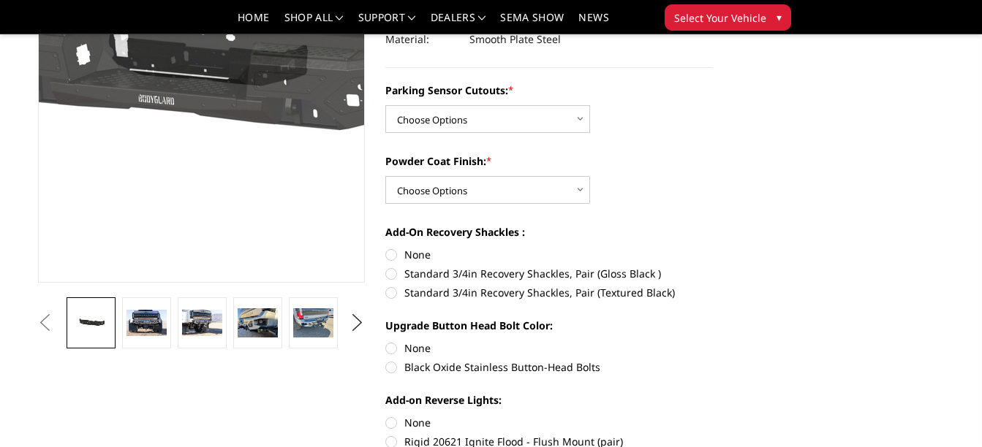
scroll to position [230, 0]
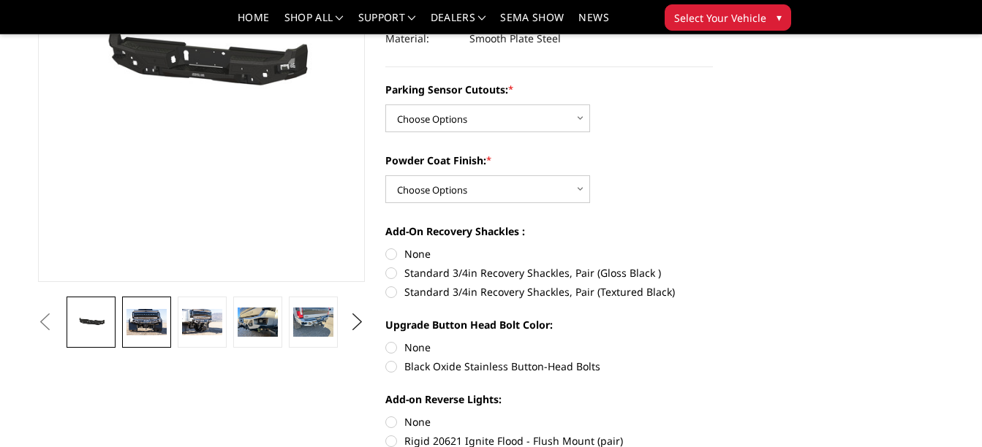
click at [138, 313] on img at bounding box center [145, 322] width 39 height 26
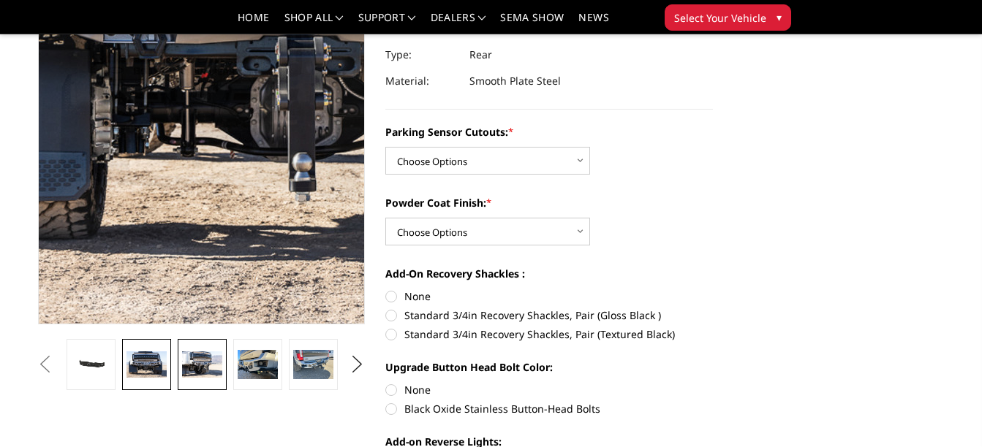
scroll to position [187, 0]
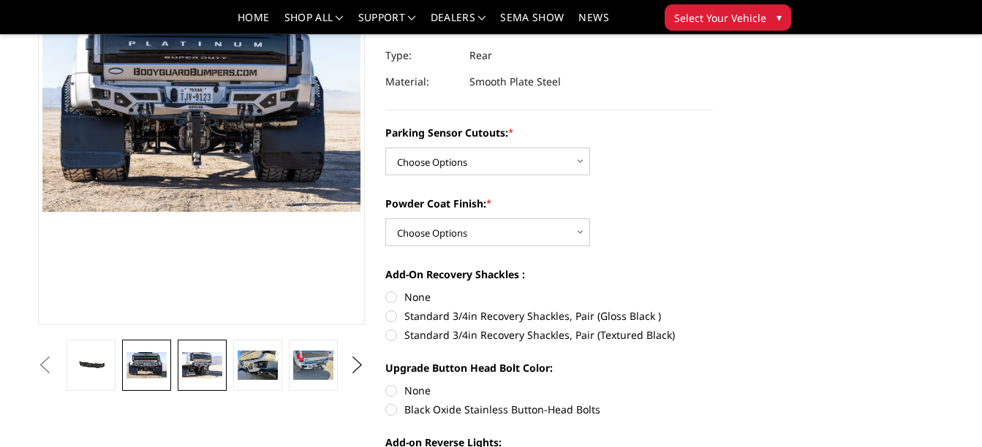
click at [217, 385] on link at bounding box center [202, 365] width 48 height 51
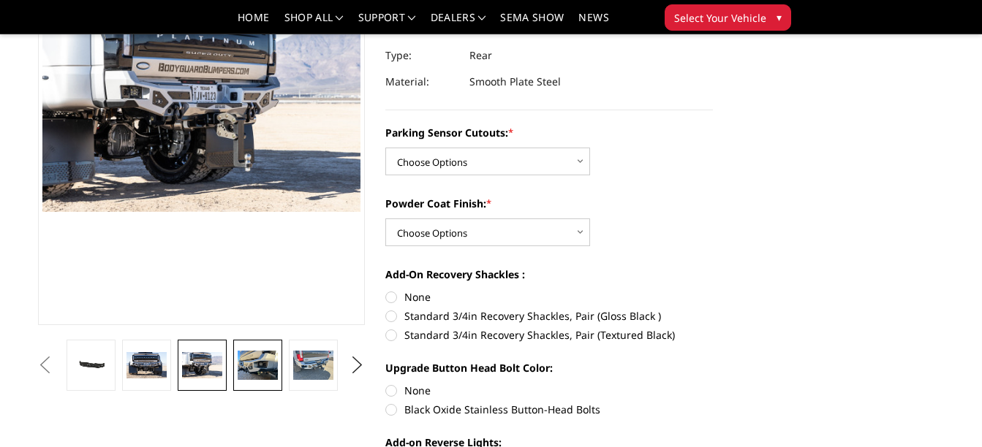
click at [255, 373] on img at bounding box center [257, 366] width 39 height 30
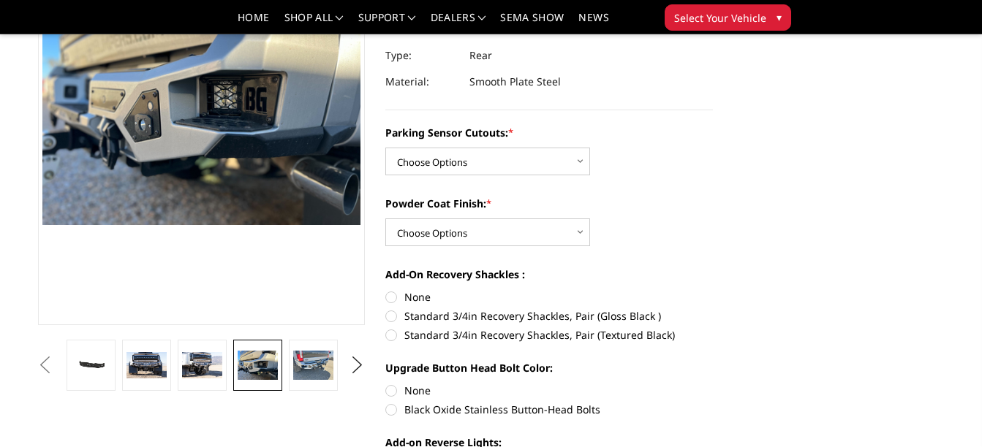
scroll to position [174, 0]
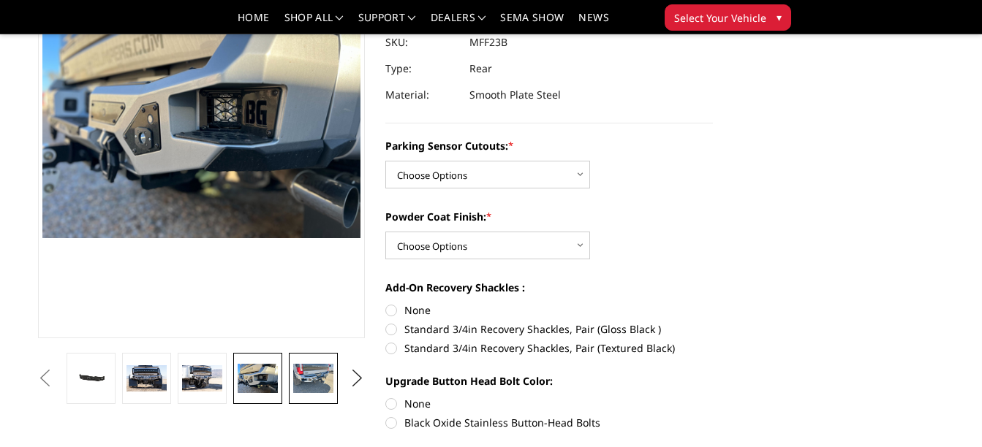
click at [315, 372] on img at bounding box center [312, 379] width 39 height 30
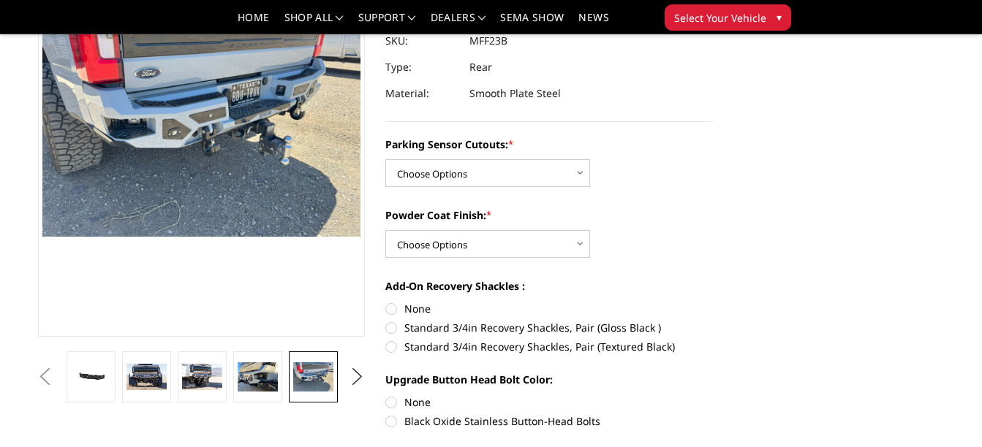
scroll to position [176, 0]
click at [347, 374] on button "Next" at bounding box center [358, 377] width 22 height 22
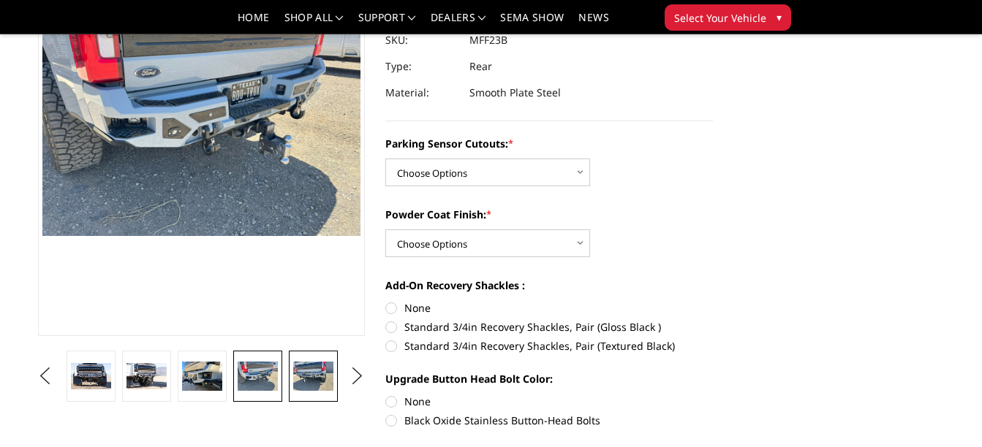
click at [327, 380] on img at bounding box center [312, 377] width 39 height 30
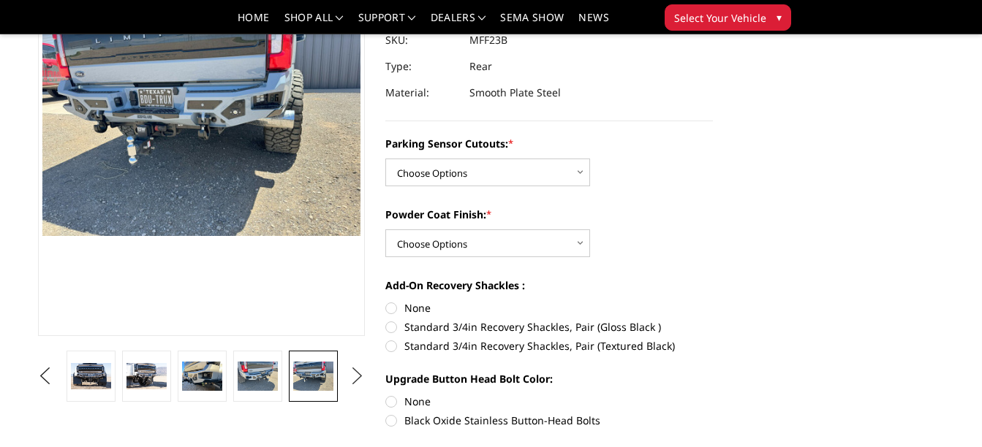
click at [349, 380] on button "Next" at bounding box center [358, 377] width 22 height 22
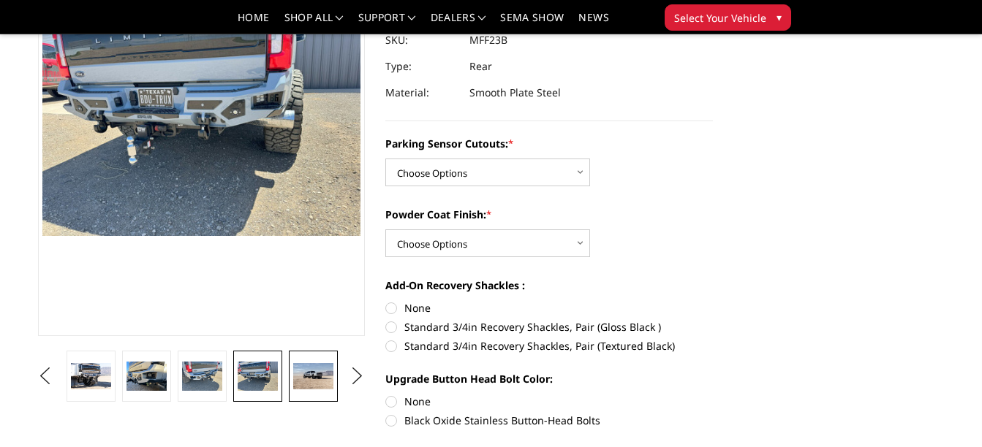
click at [311, 380] on img at bounding box center [312, 376] width 39 height 26
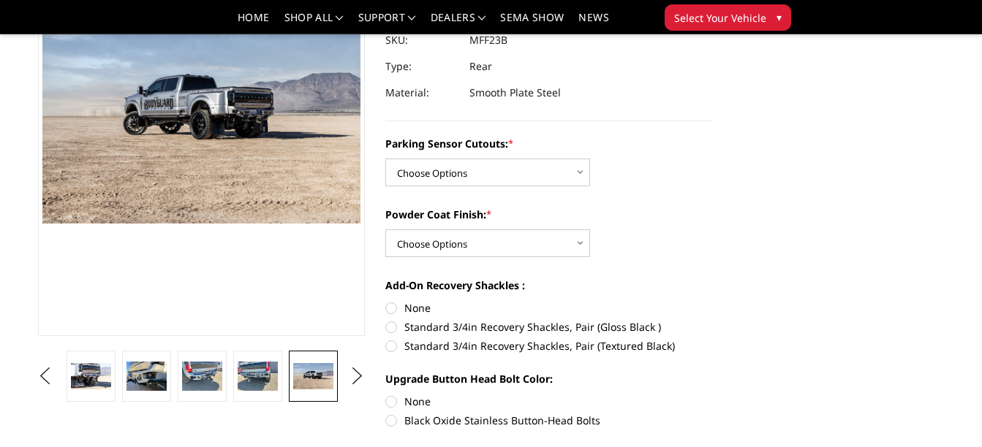
scroll to position [189, 0]
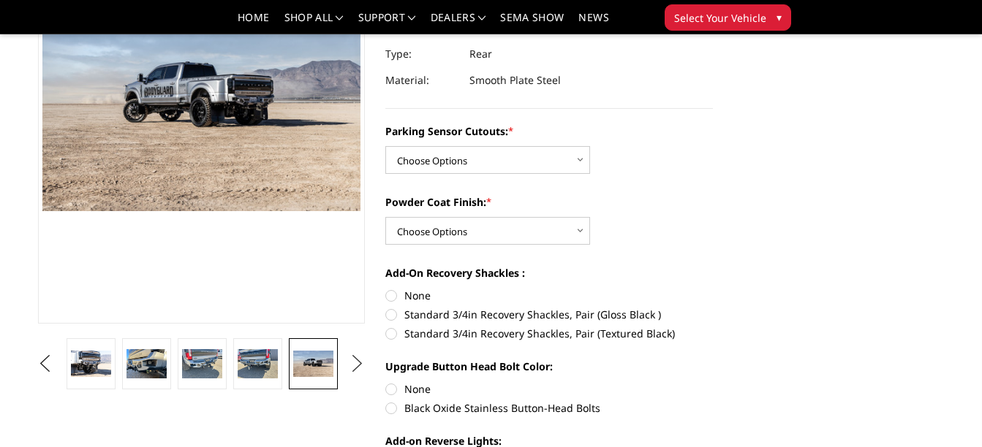
click at [357, 360] on button "Next" at bounding box center [358, 364] width 22 height 22
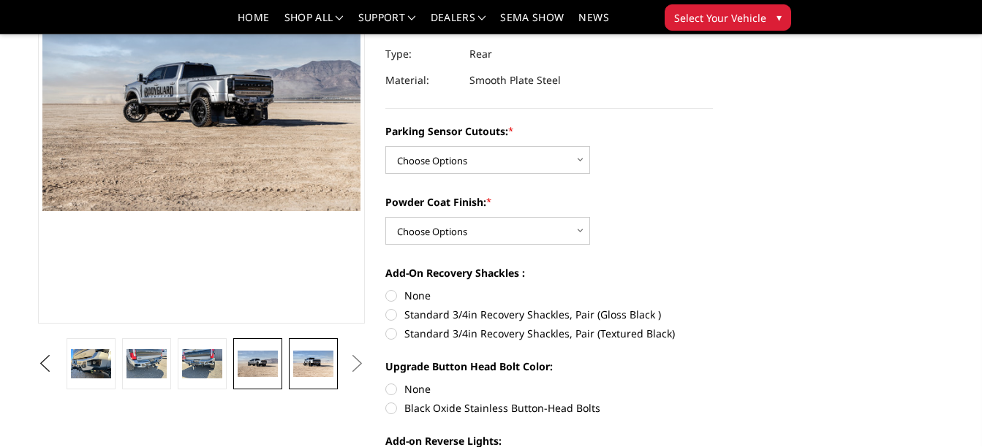
click at [296, 368] on img at bounding box center [312, 364] width 39 height 26
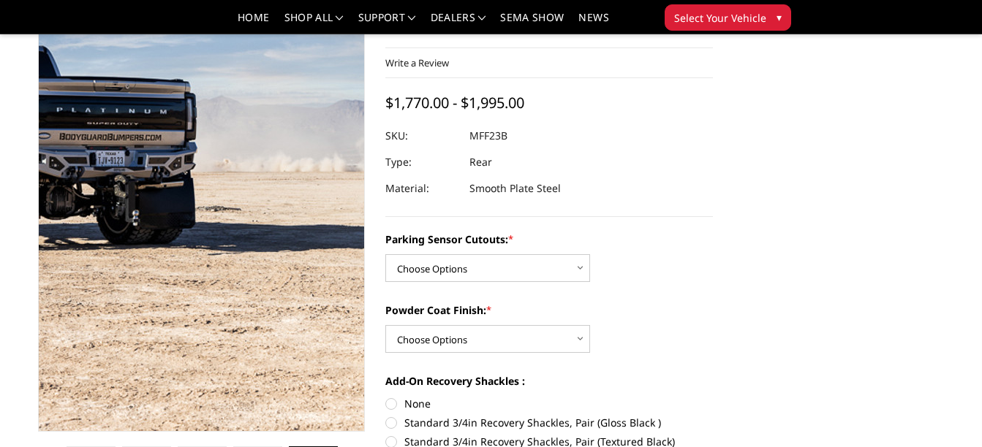
scroll to position [85, 0]
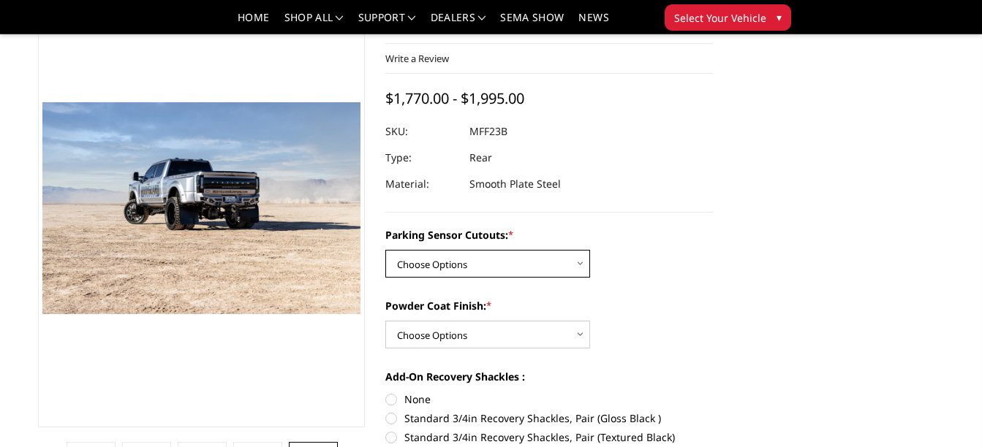
click at [583, 254] on select "Choose Options No - Without Parking Sensor Cutouts Yes - With Parking Sensor Cu…" at bounding box center [487, 264] width 205 height 28
select select "2559"
click at [385, 250] on select "Choose Options No - Without Parking Sensor Cutouts Yes - With Parking Sensor Cu…" at bounding box center [487, 264] width 205 height 28
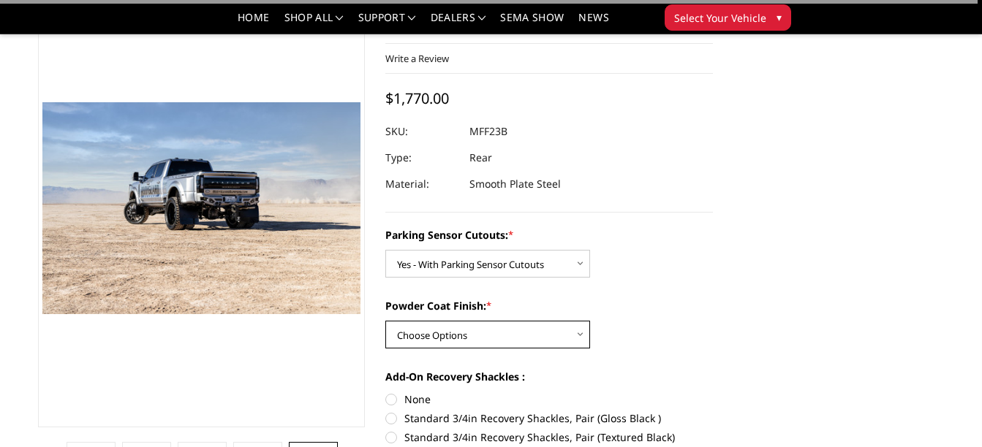
click at [542, 334] on select "Choose Options Bare Metal Textured Black Powder Coat" at bounding box center [487, 335] width 205 height 28
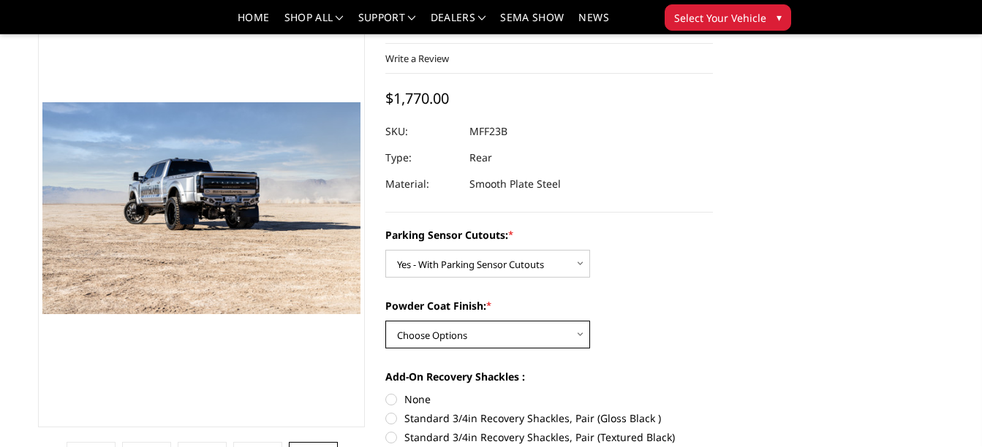
select select "2561"
click at [385, 321] on select "Choose Options Bare Metal Textured Black Powder Coat" at bounding box center [487, 335] width 205 height 28
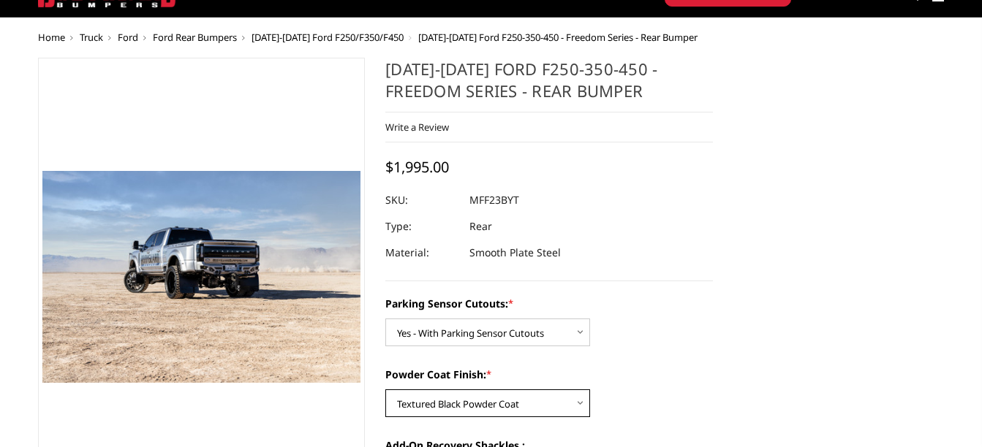
scroll to position [0, 0]
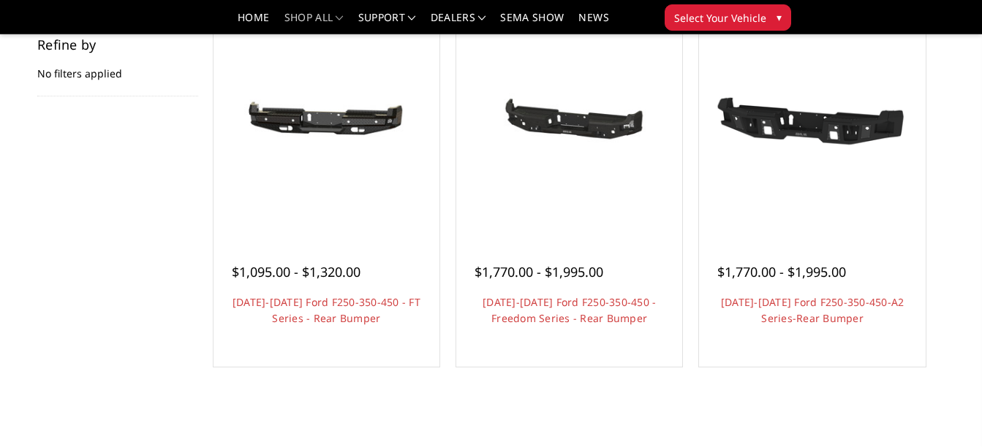
scroll to position [249, 0]
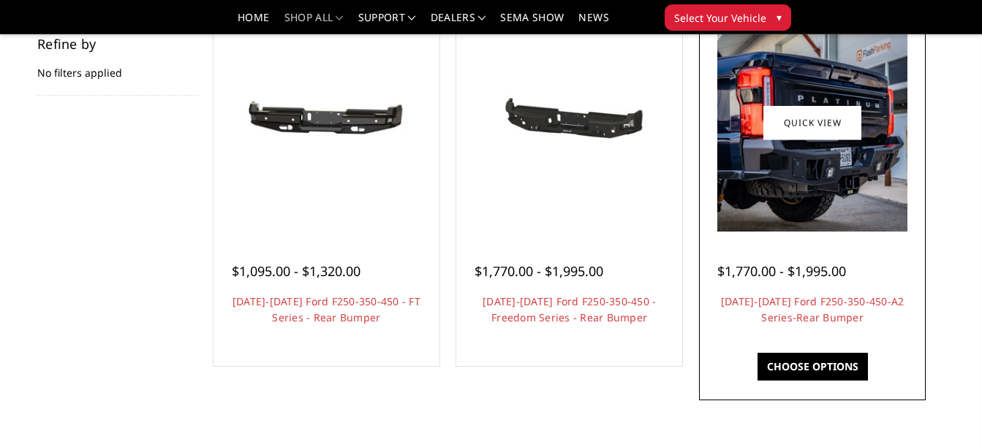
click at [807, 193] on img at bounding box center [811, 122] width 189 height 219
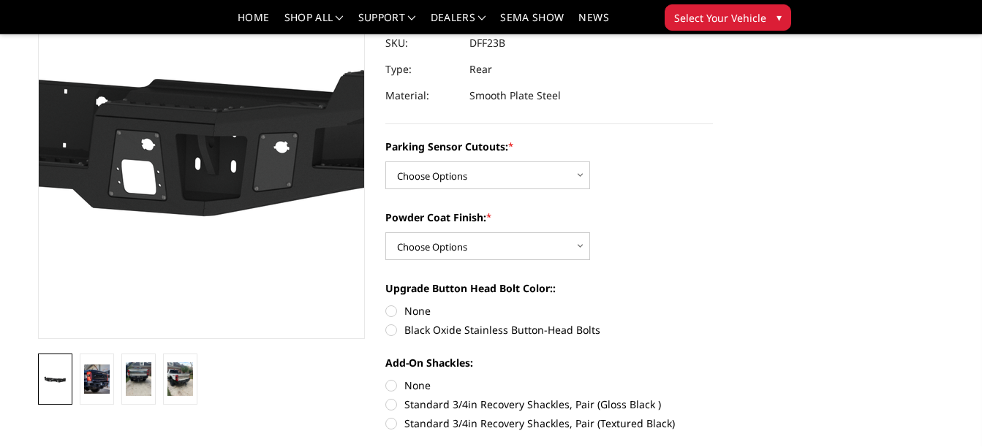
scroll to position [174, 0]
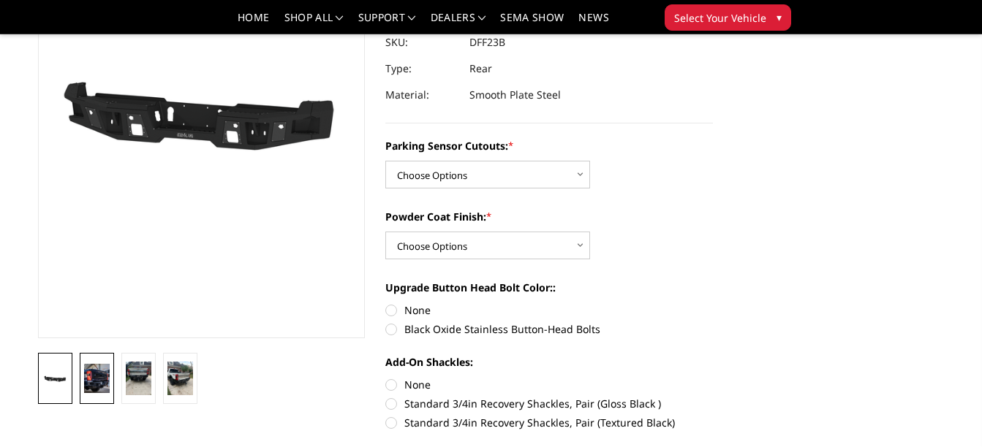
click at [94, 381] on img at bounding box center [97, 379] width 26 height 30
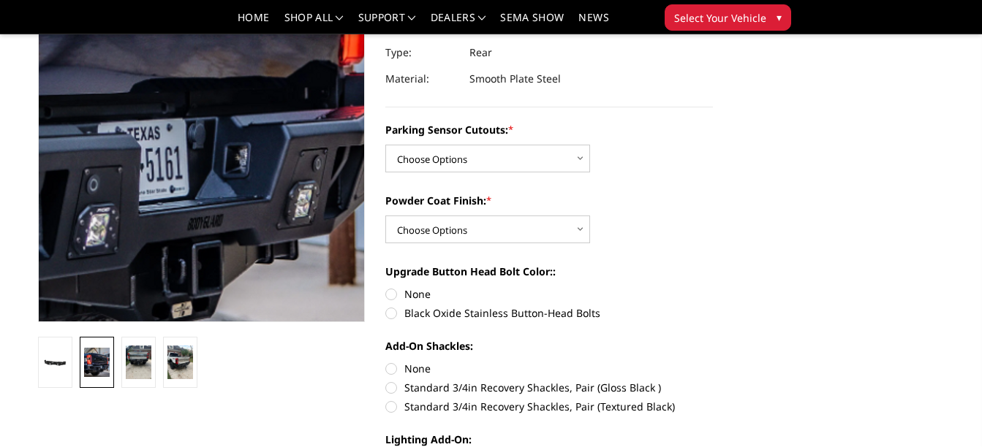
scroll to position [213, 0]
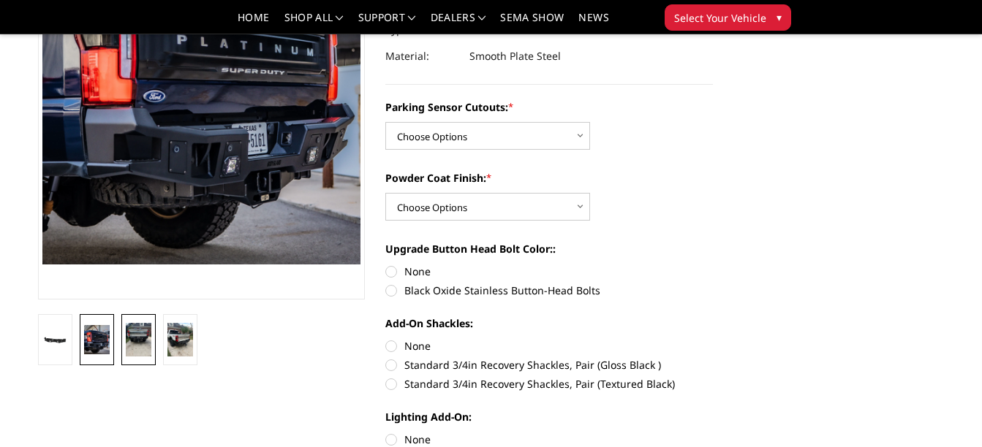
click at [142, 352] on img at bounding box center [139, 340] width 26 height 34
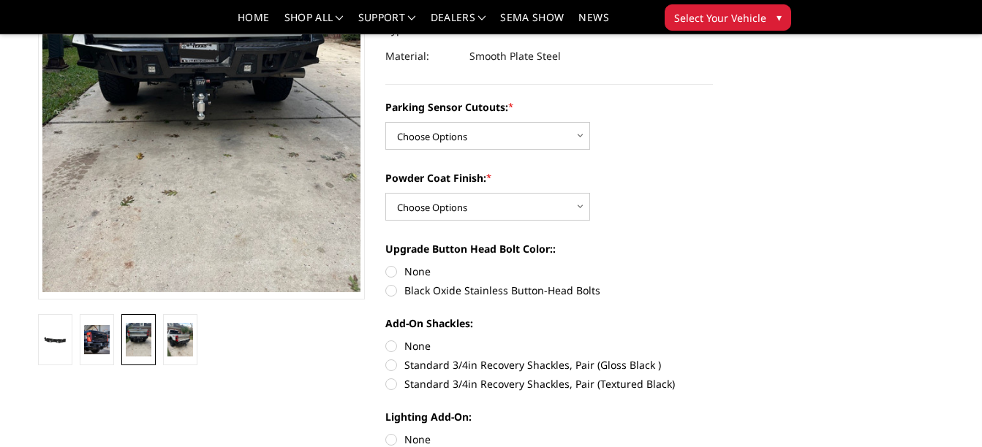
scroll to position [185, 0]
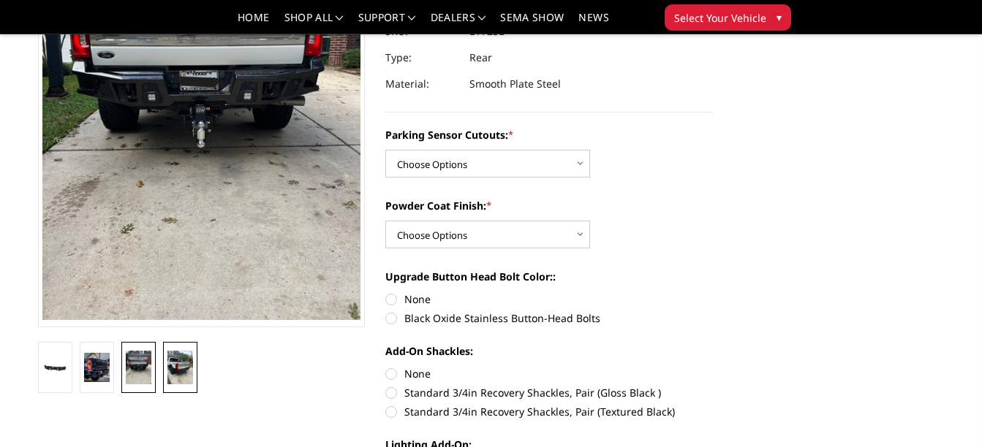
click at [180, 360] on img at bounding box center [180, 368] width 26 height 34
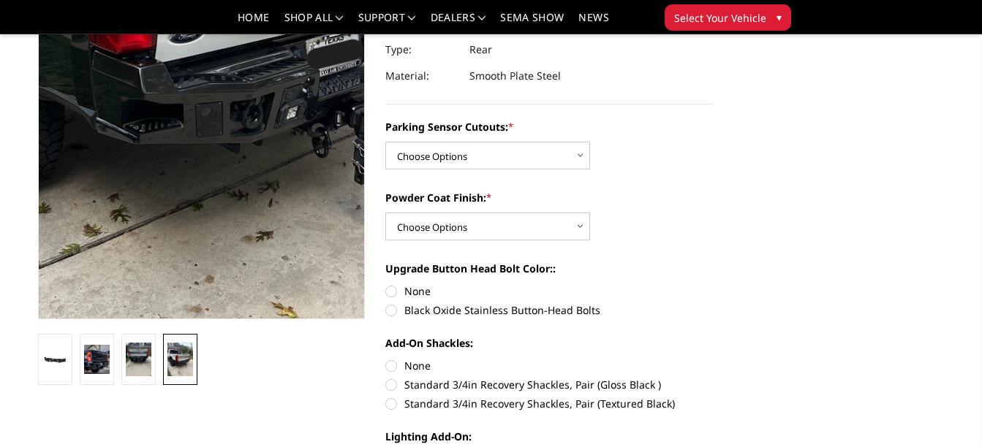
scroll to position [194, 0]
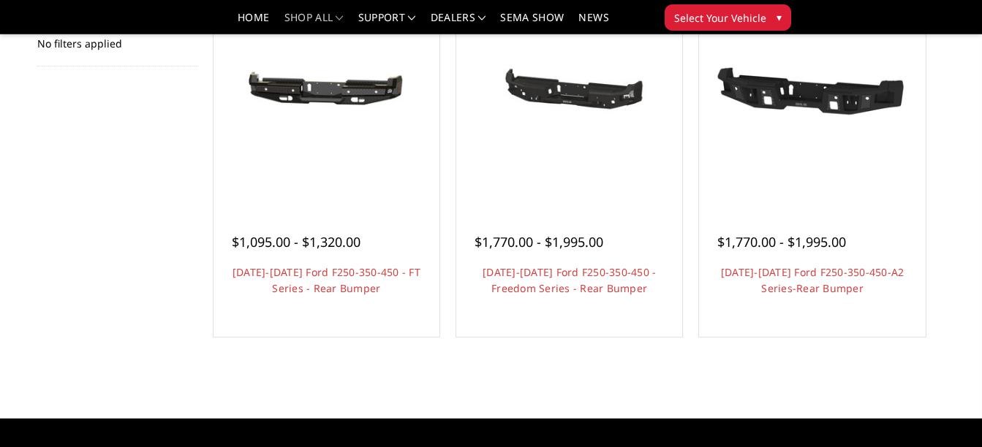
scroll to position [249, 0]
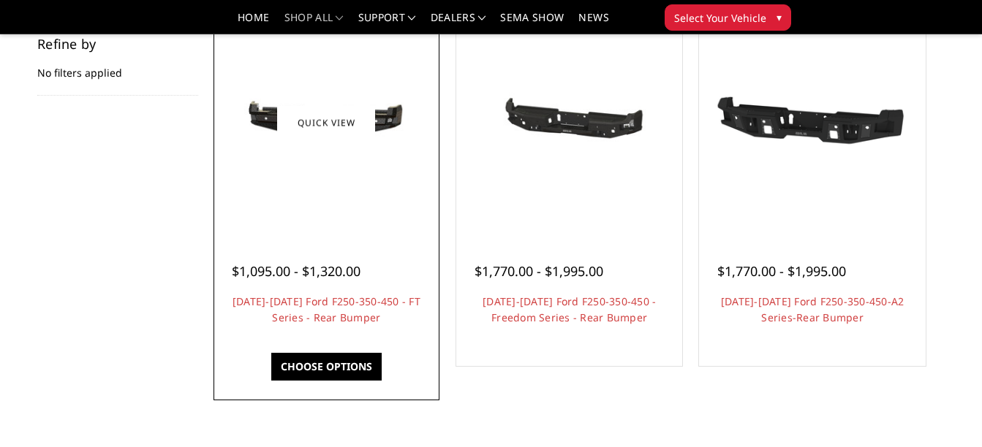
click at [257, 140] on img at bounding box center [326, 123] width 219 height 104
